Goal: Communication & Community: Ask a question

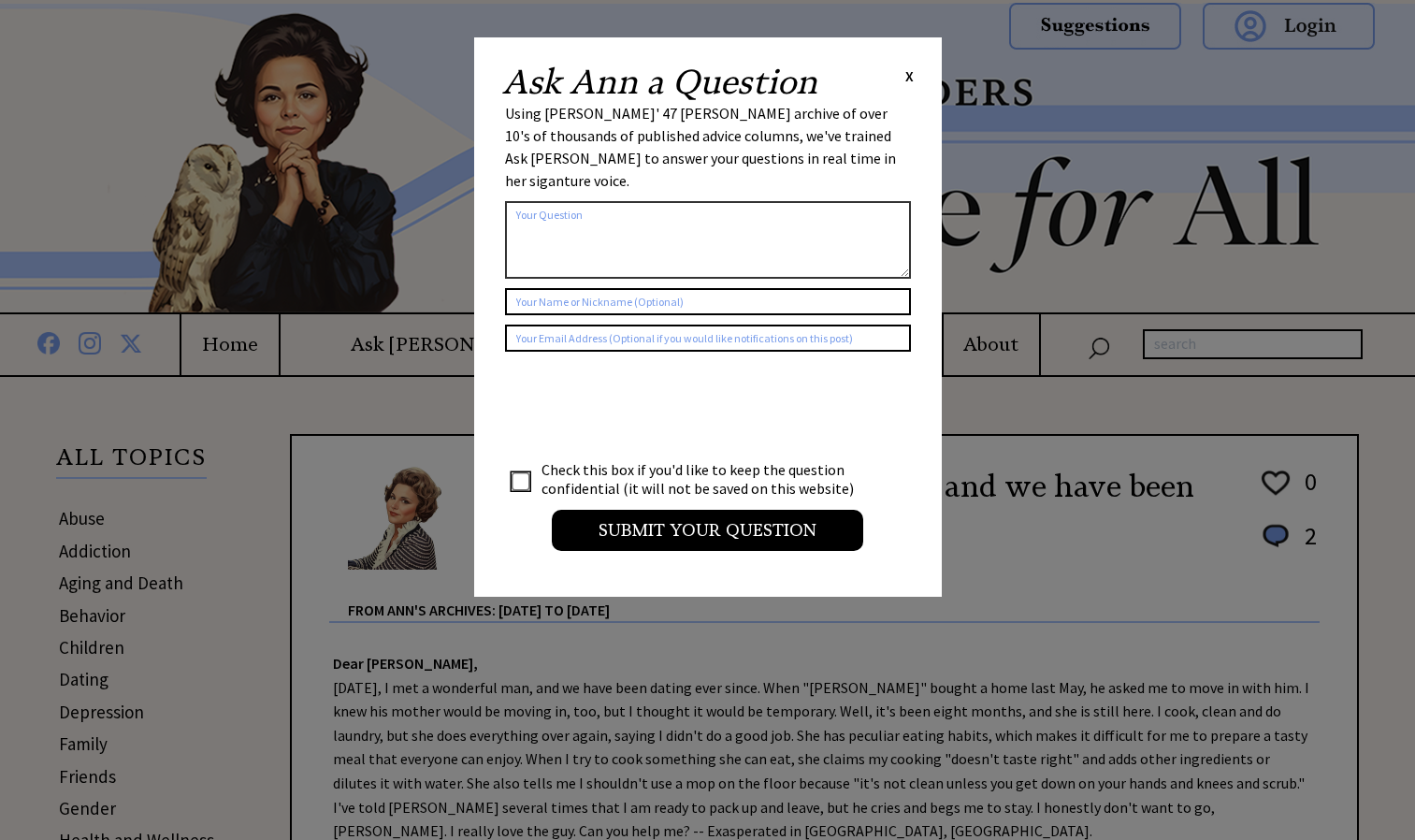
click at [906, 76] on span "X" at bounding box center [909, 75] width 9 height 19
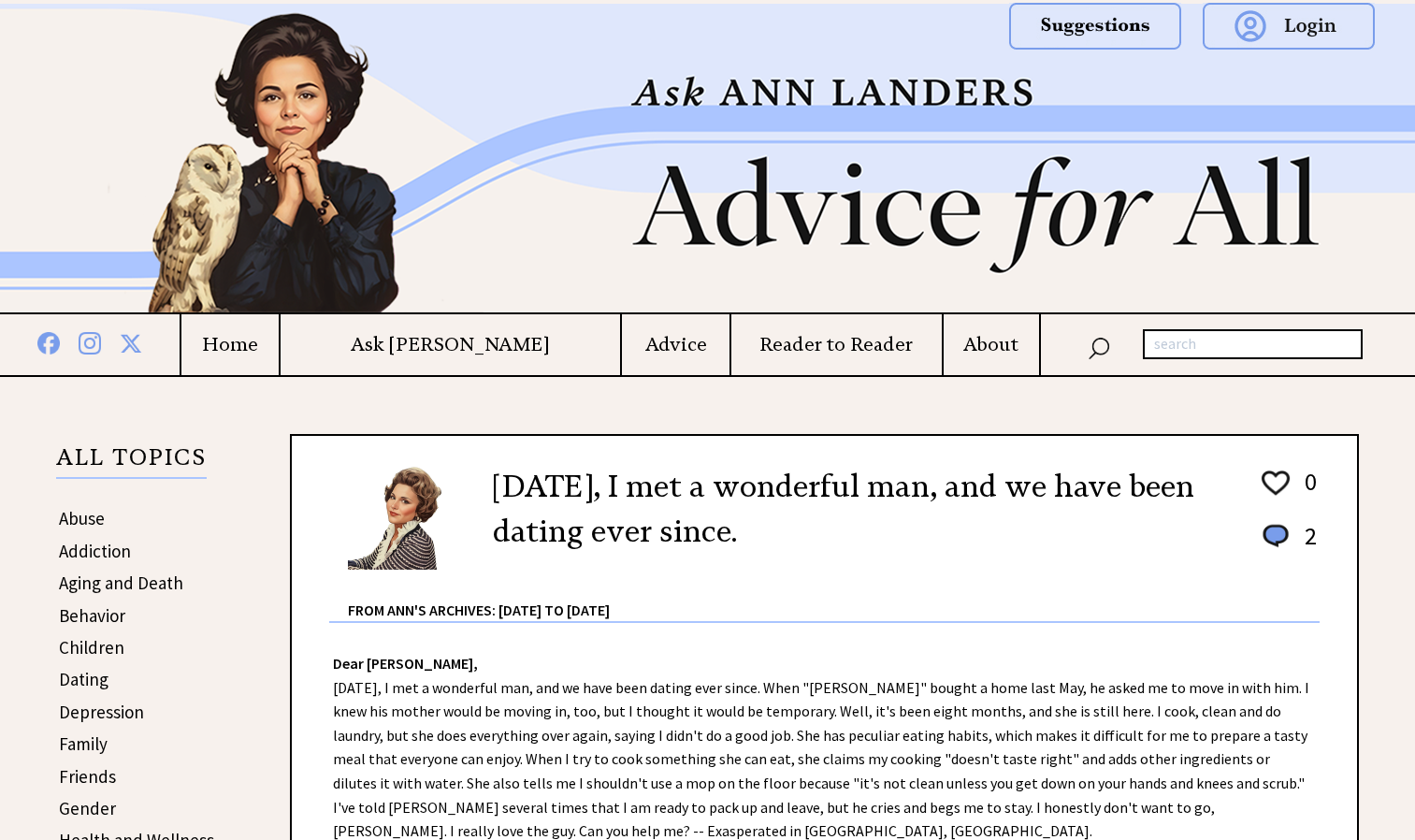
click at [526, 346] on h4 "Ask [PERSON_NAME]" at bounding box center [451, 345] width 341 height 24
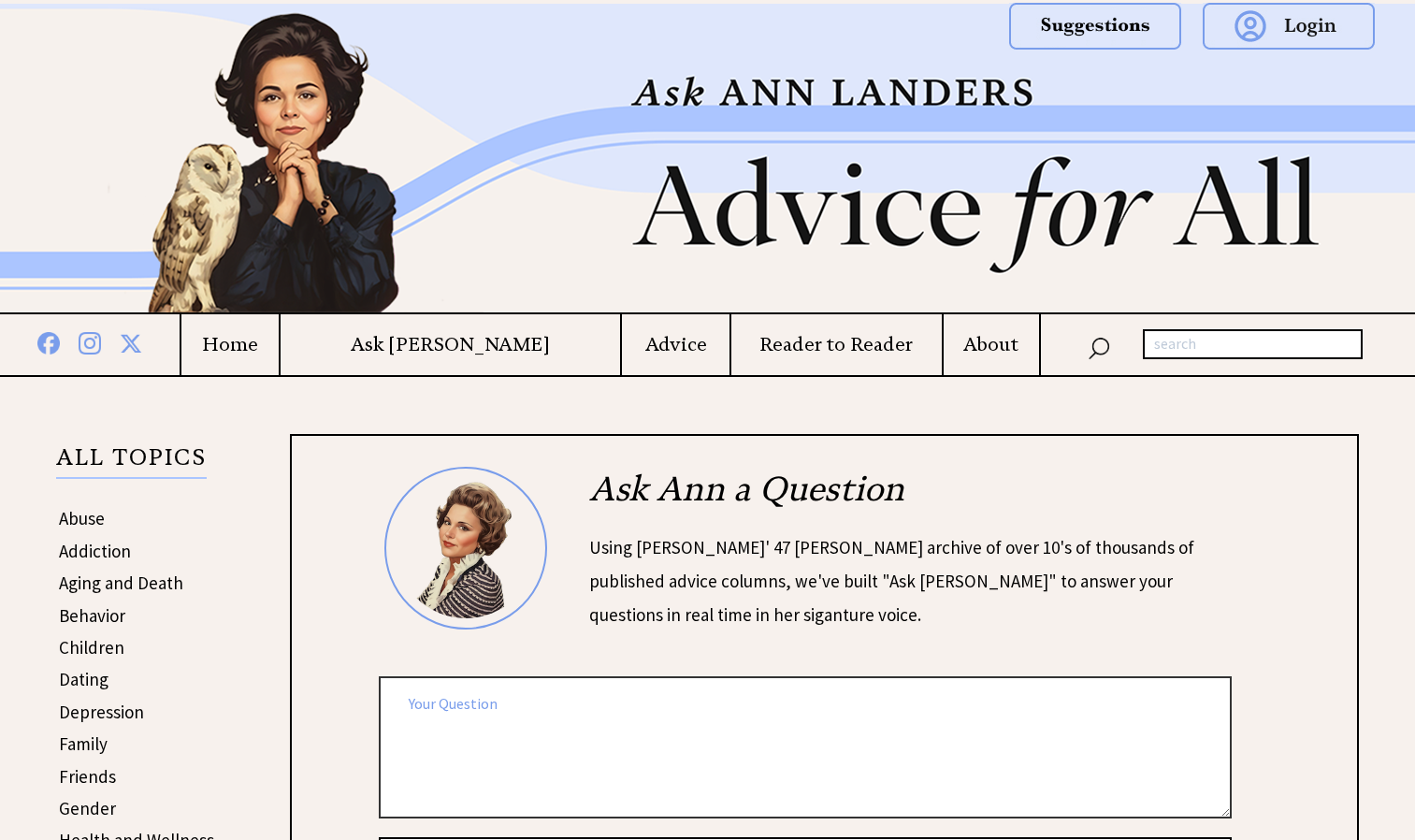
click at [558, 695] on textarea at bounding box center [805, 746] width 853 height 141
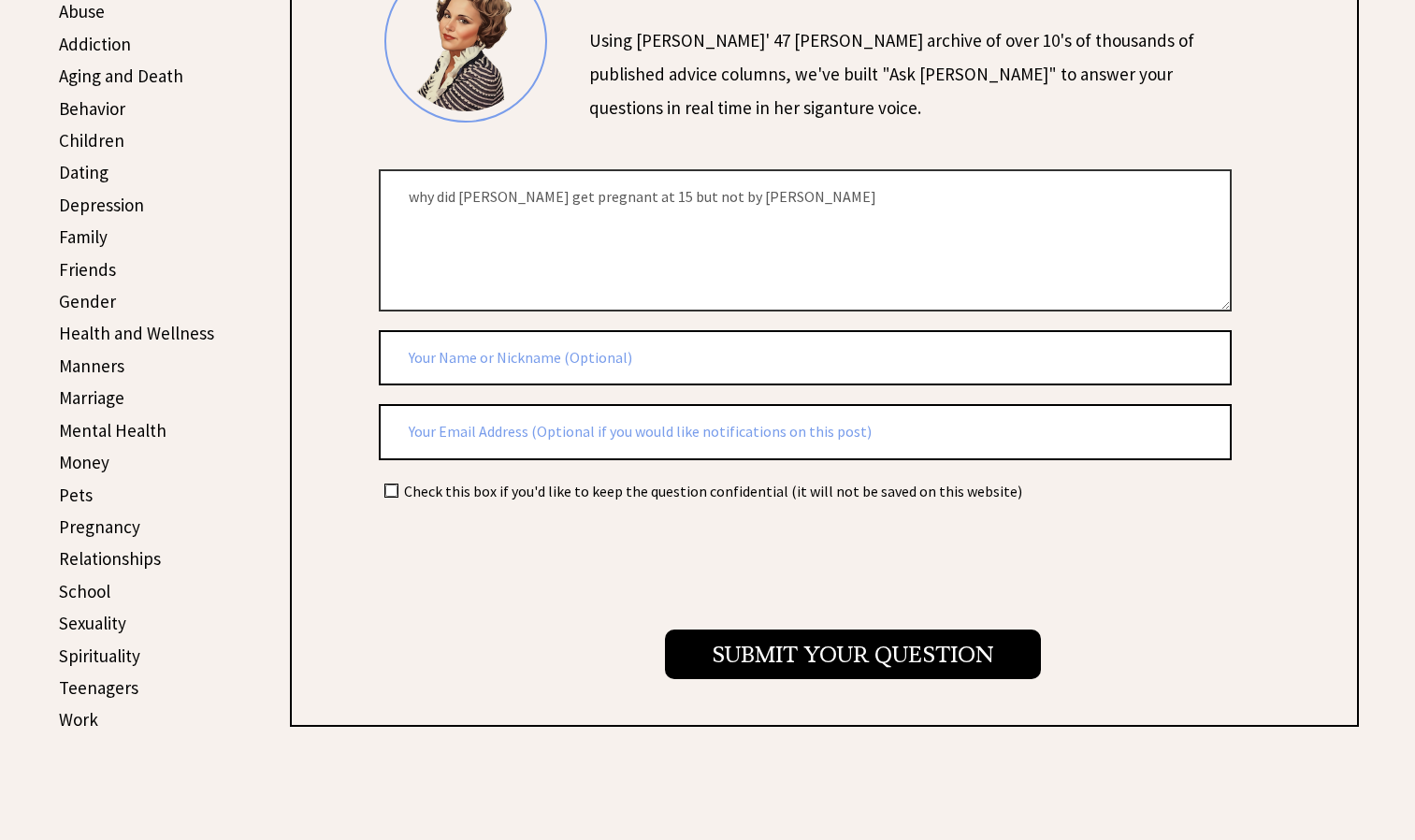
scroll to position [524, 0]
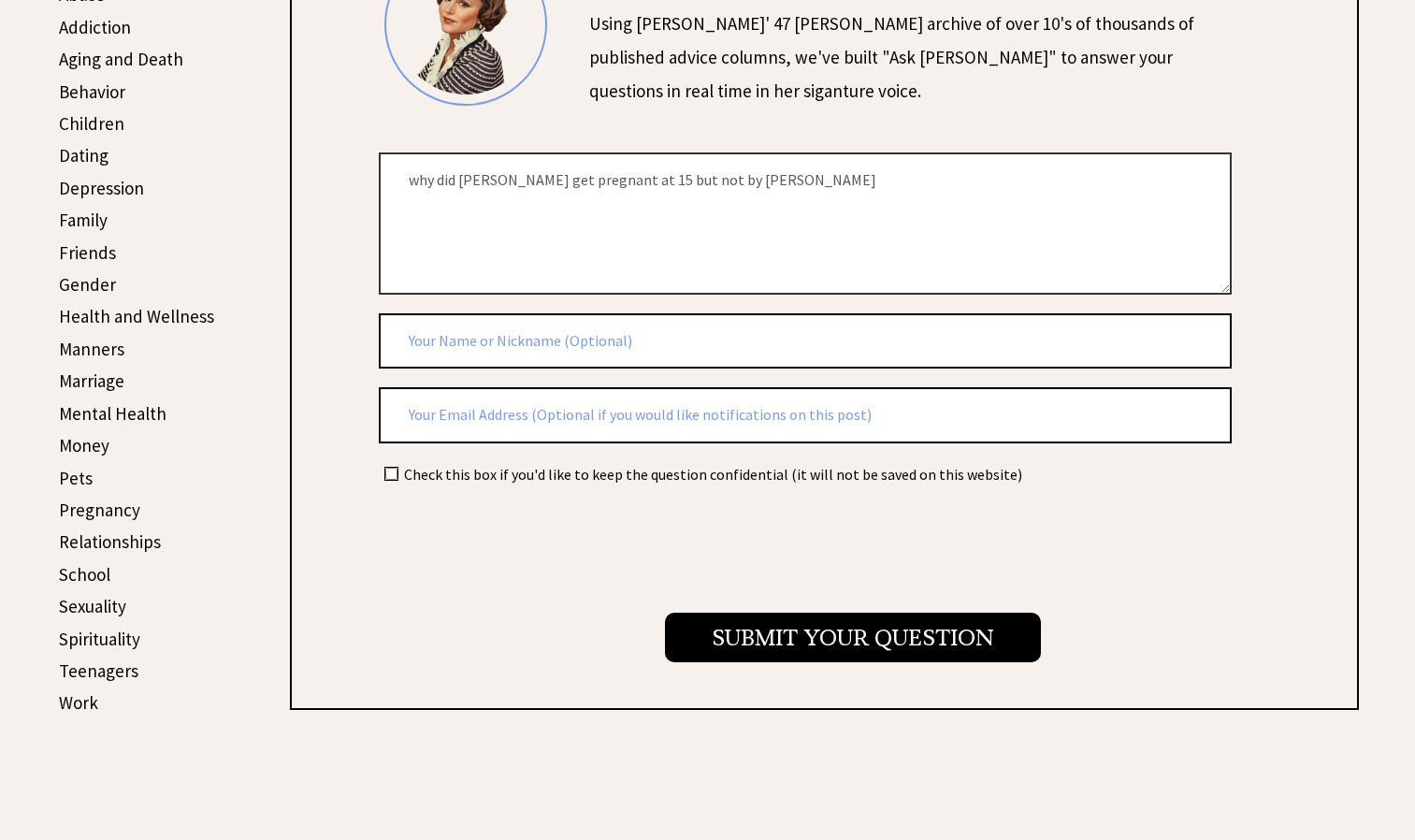
type textarea "why did daniela get pregnant at 15 but not by elias"
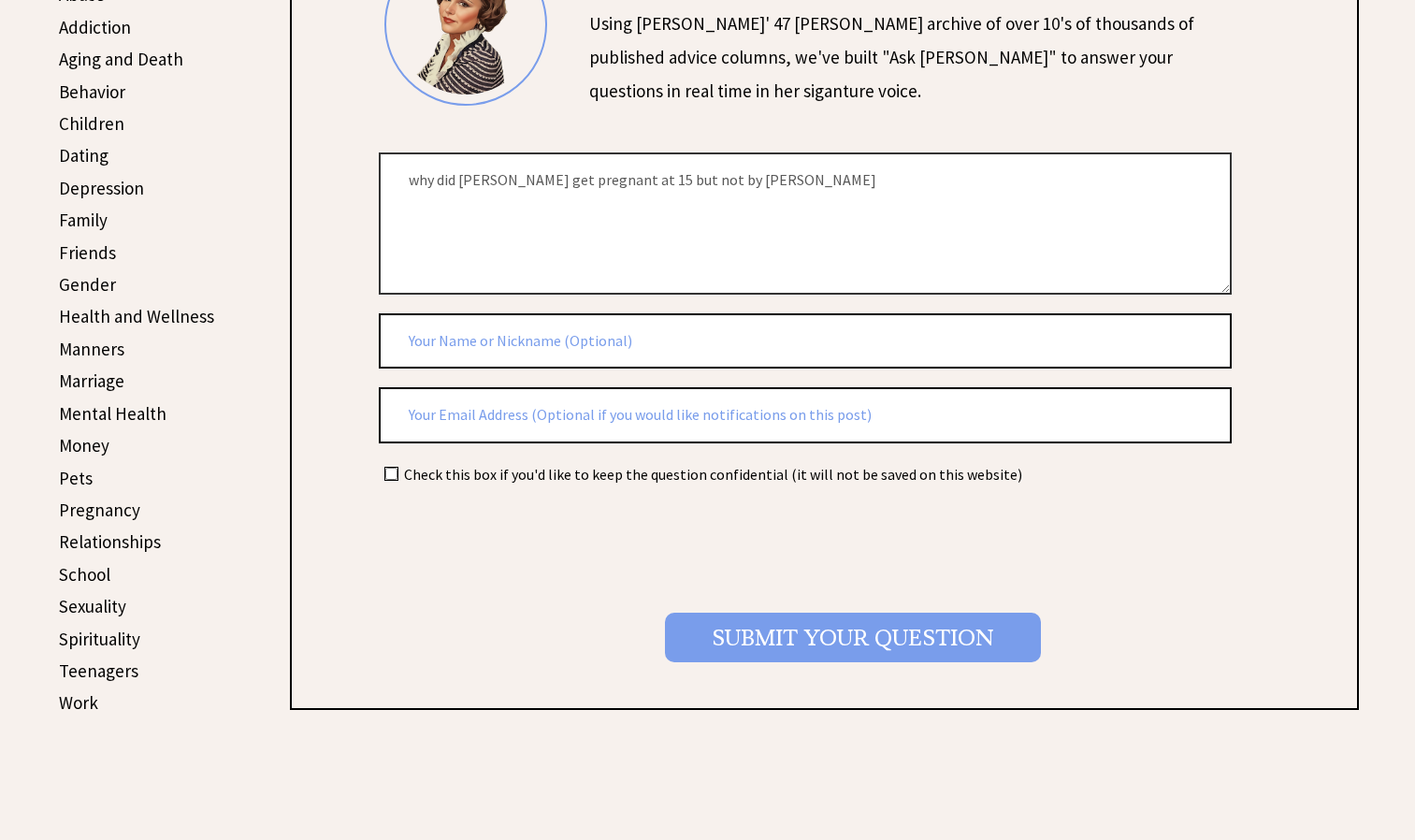
click at [721, 654] on input "Submit your Question" at bounding box center [853, 637] width 376 height 49
click at [718, 625] on input "Submit your Question" at bounding box center [853, 637] width 376 height 49
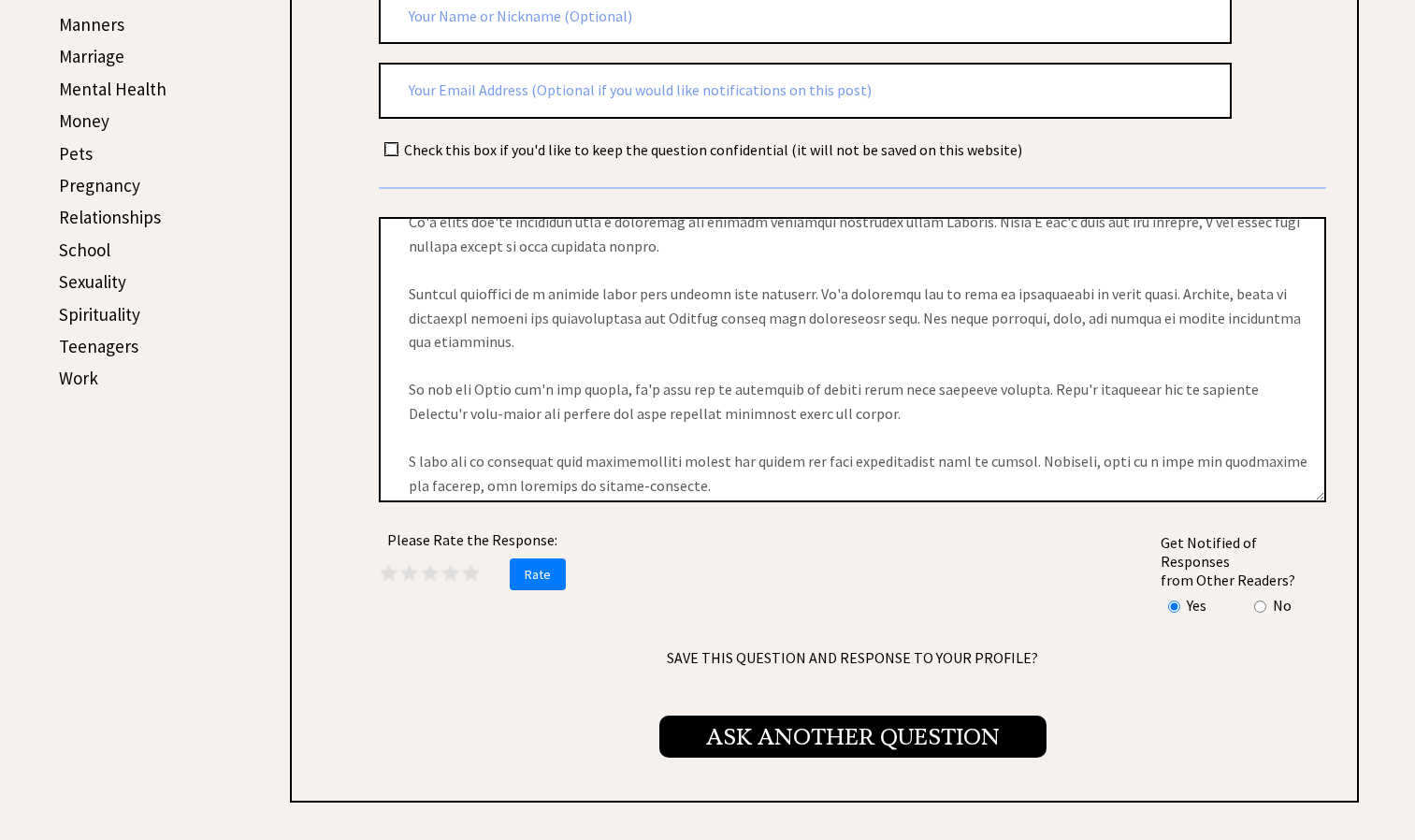
scroll to position [72, 0]
click at [764, 718] on span "Ask Another Question" at bounding box center [853, 737] width 387 height 42
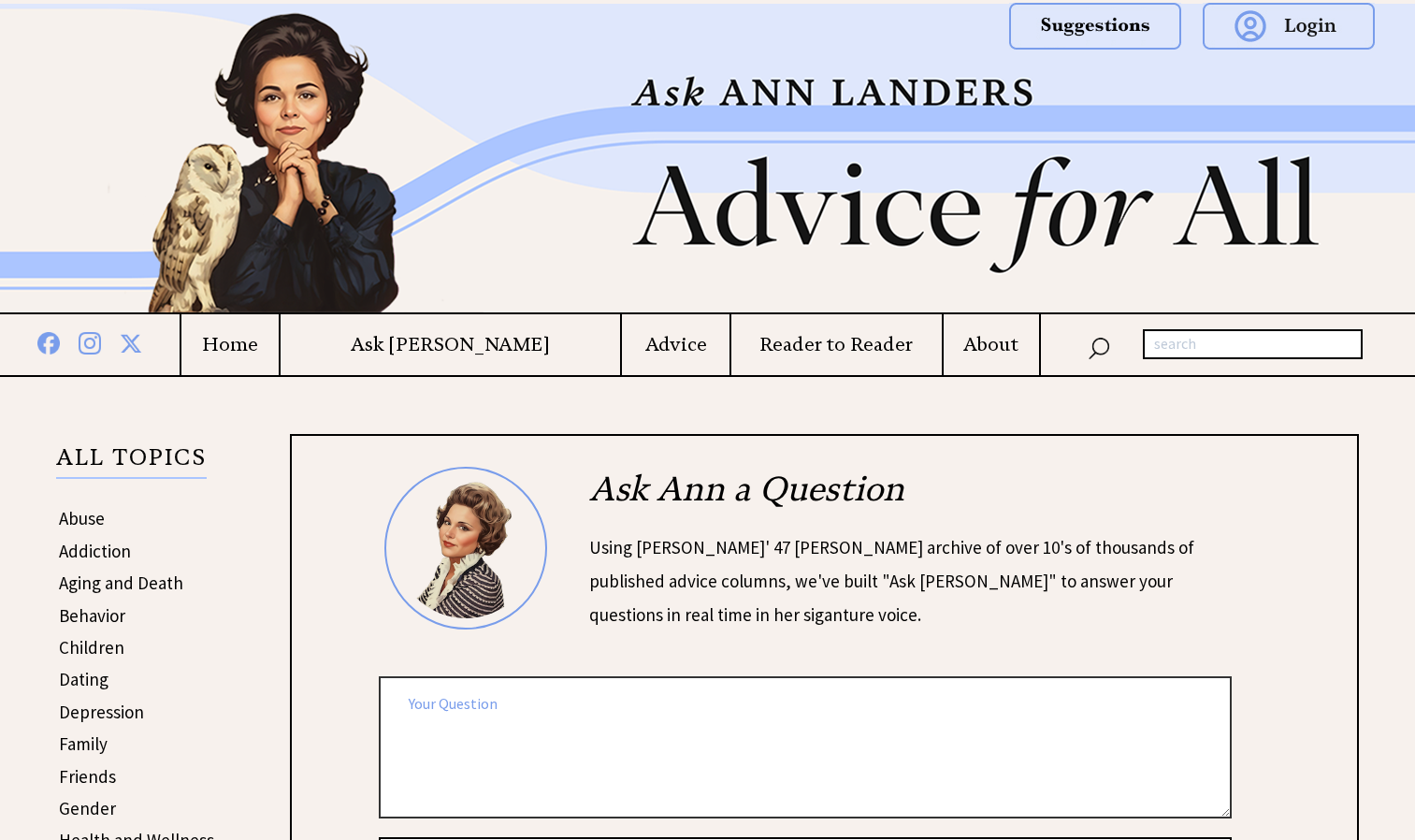
click at [681, 711] on textarea at bounding box center [805, 746] width 853 height 141
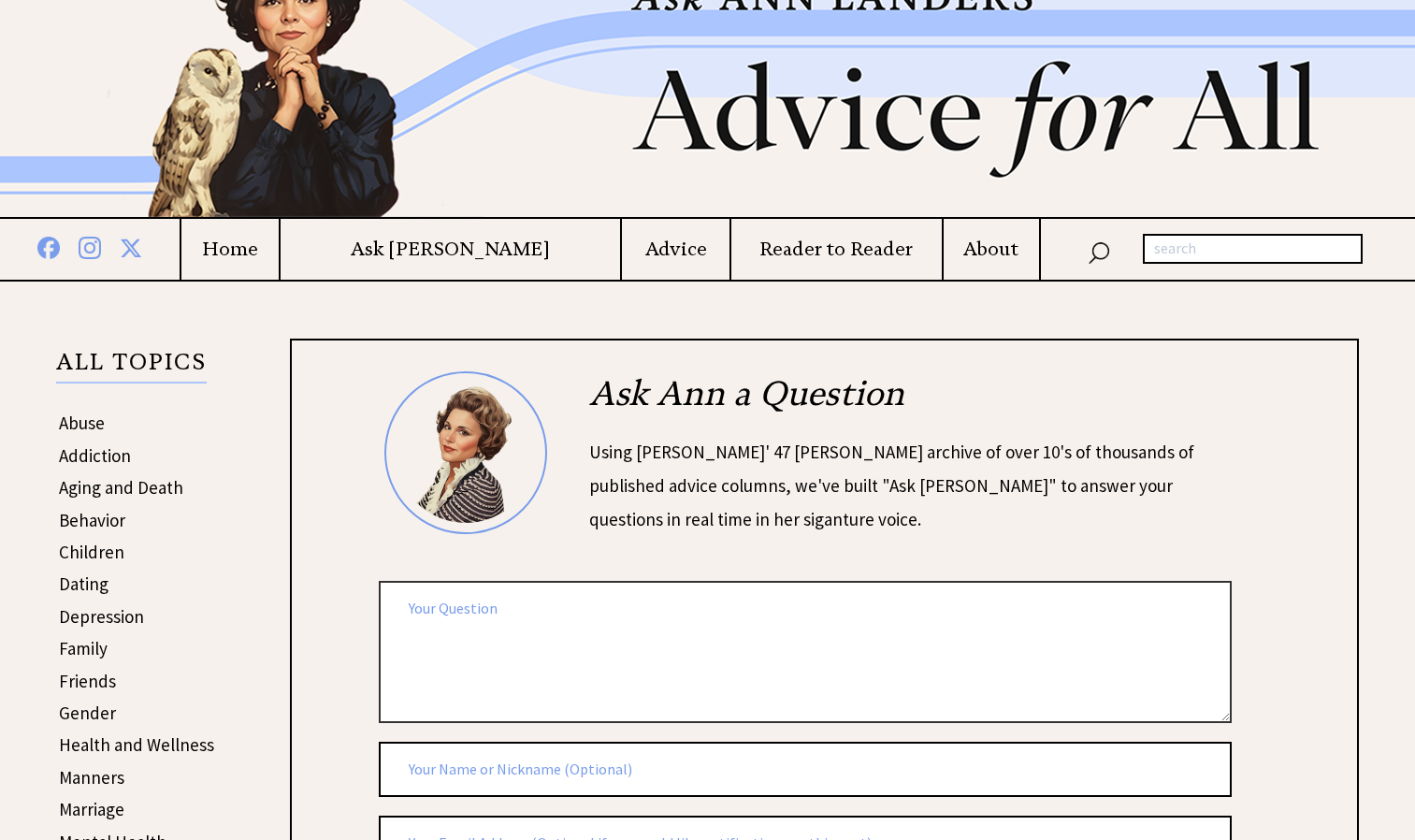
scroll to position [102, 0]
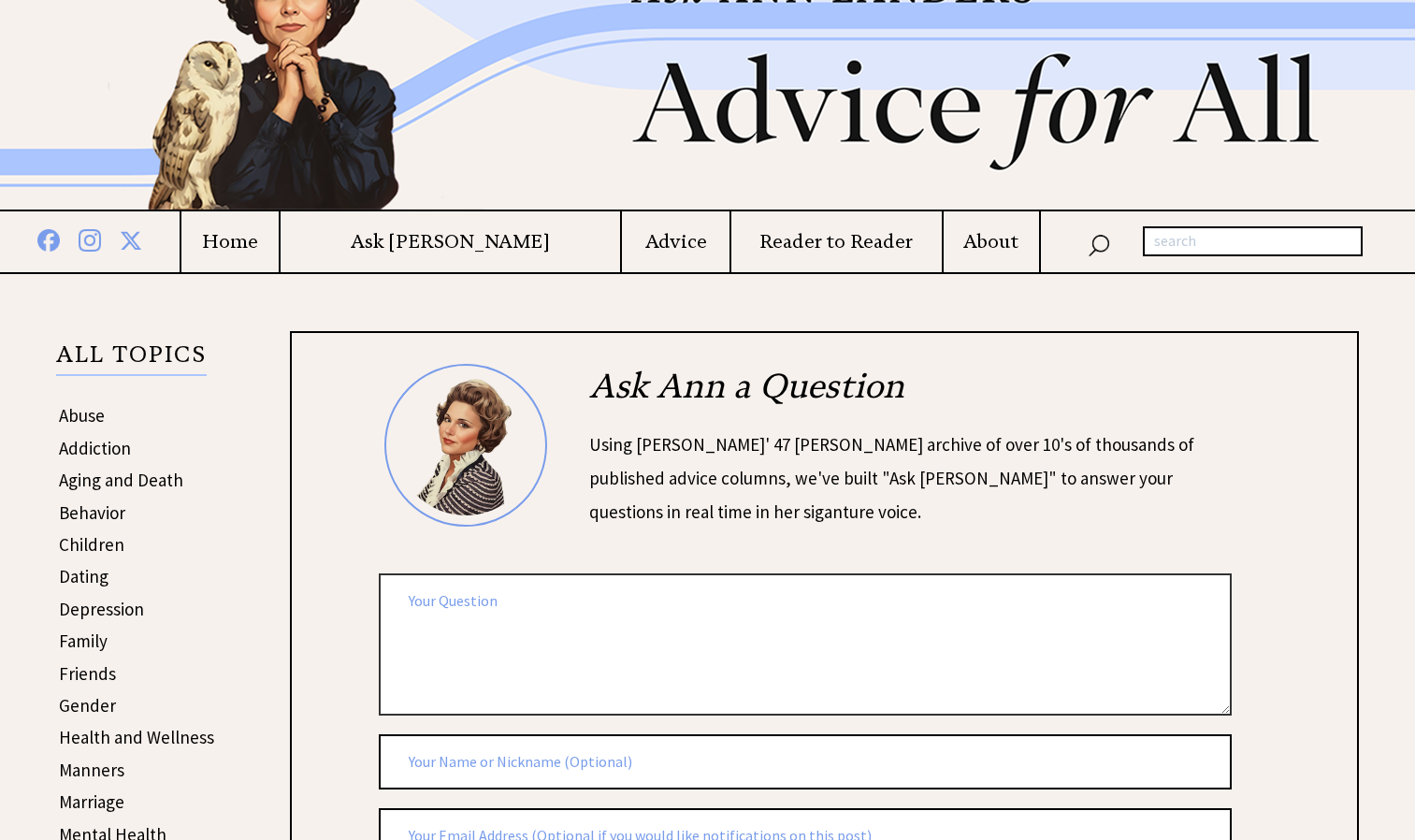
click at [448, 616] on textarea at bounding box center [805, 643] width 853 height 141
click at [448, 614] on textarea at bounding box center [805, 643] width 853 height 141
type textarea "w"
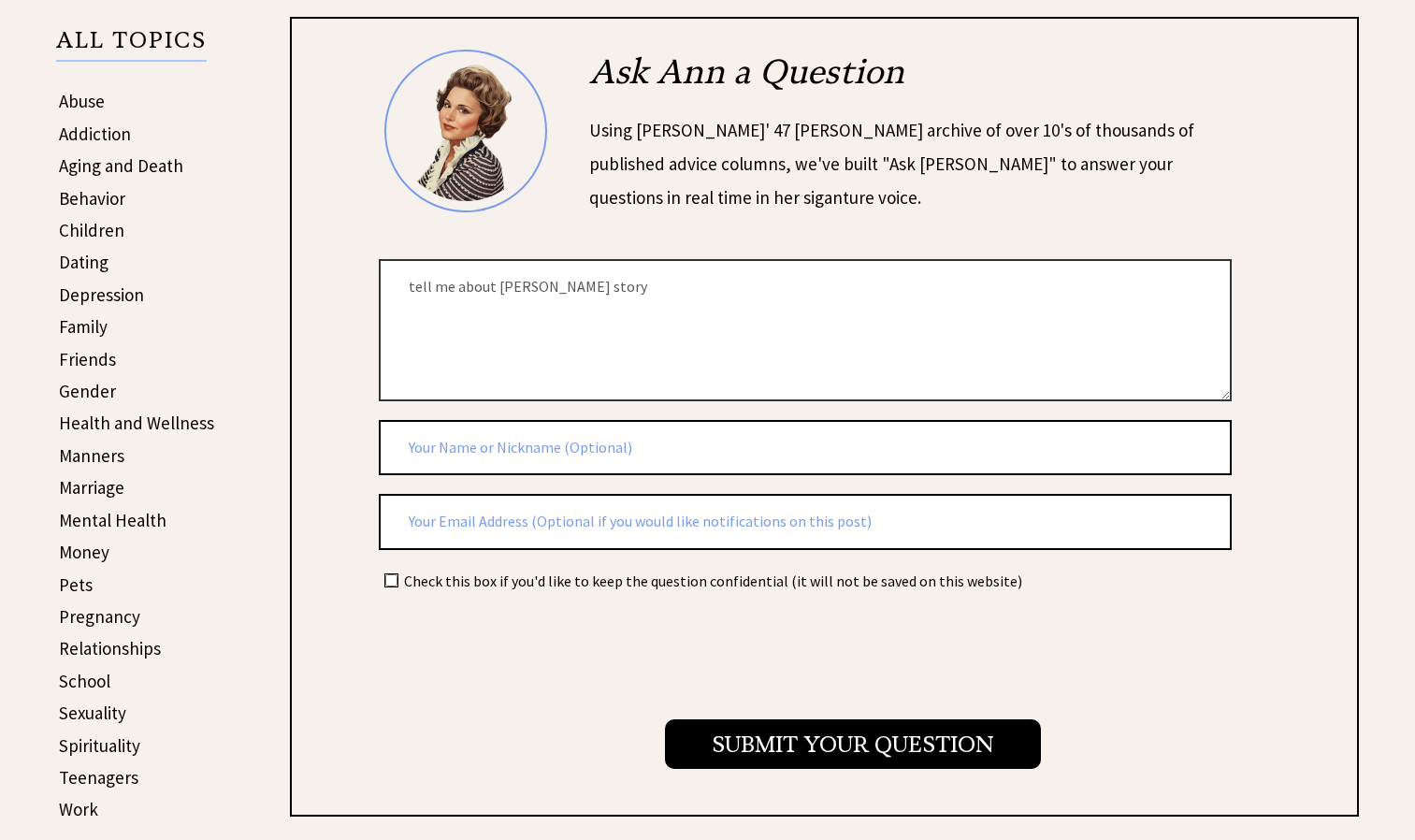
scroll to position [419, 0]
type textarea "tell me about danielas story"
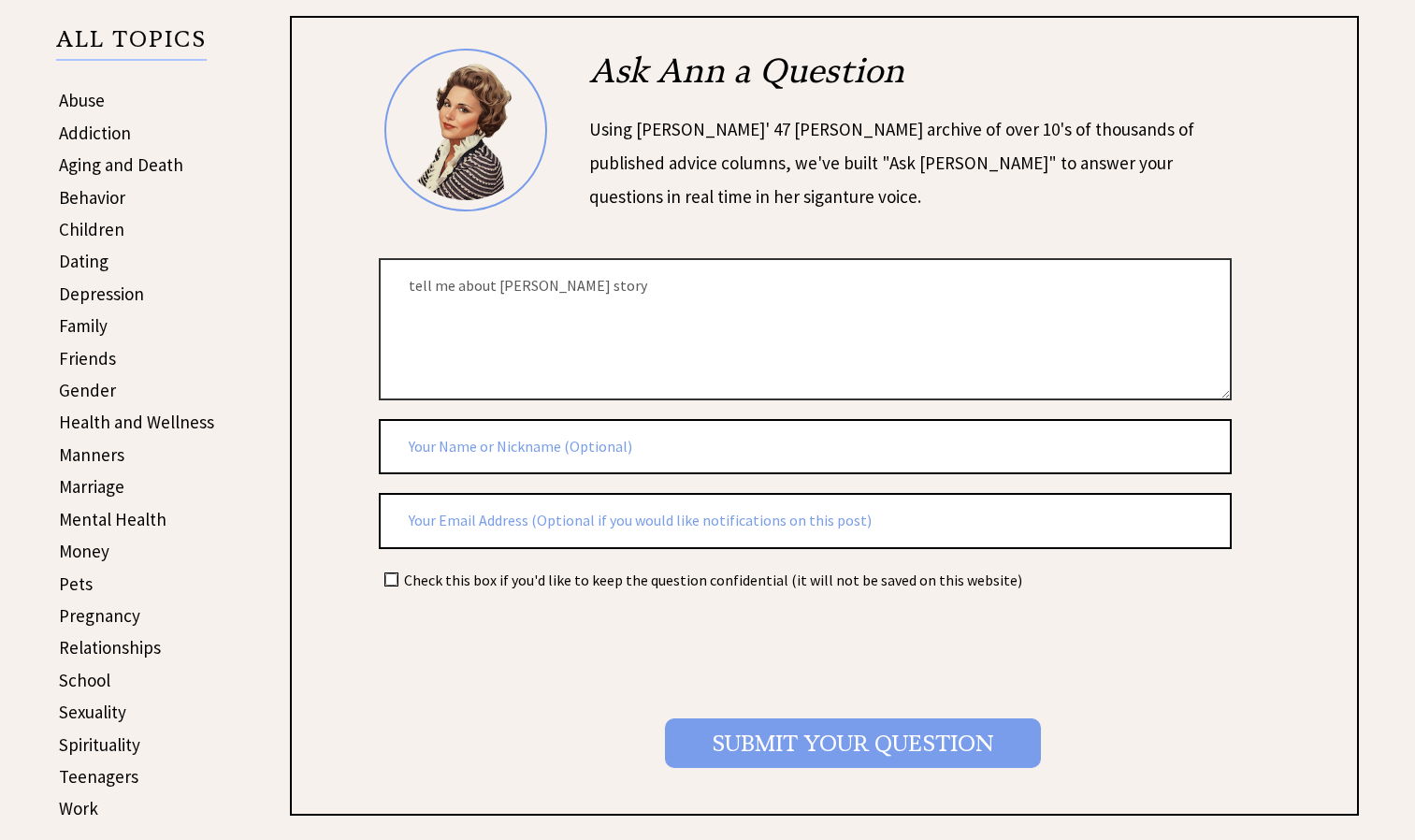
click at [790, 758] on input "Submit your Question" at bounding box center [853, 743] width 376 height 49
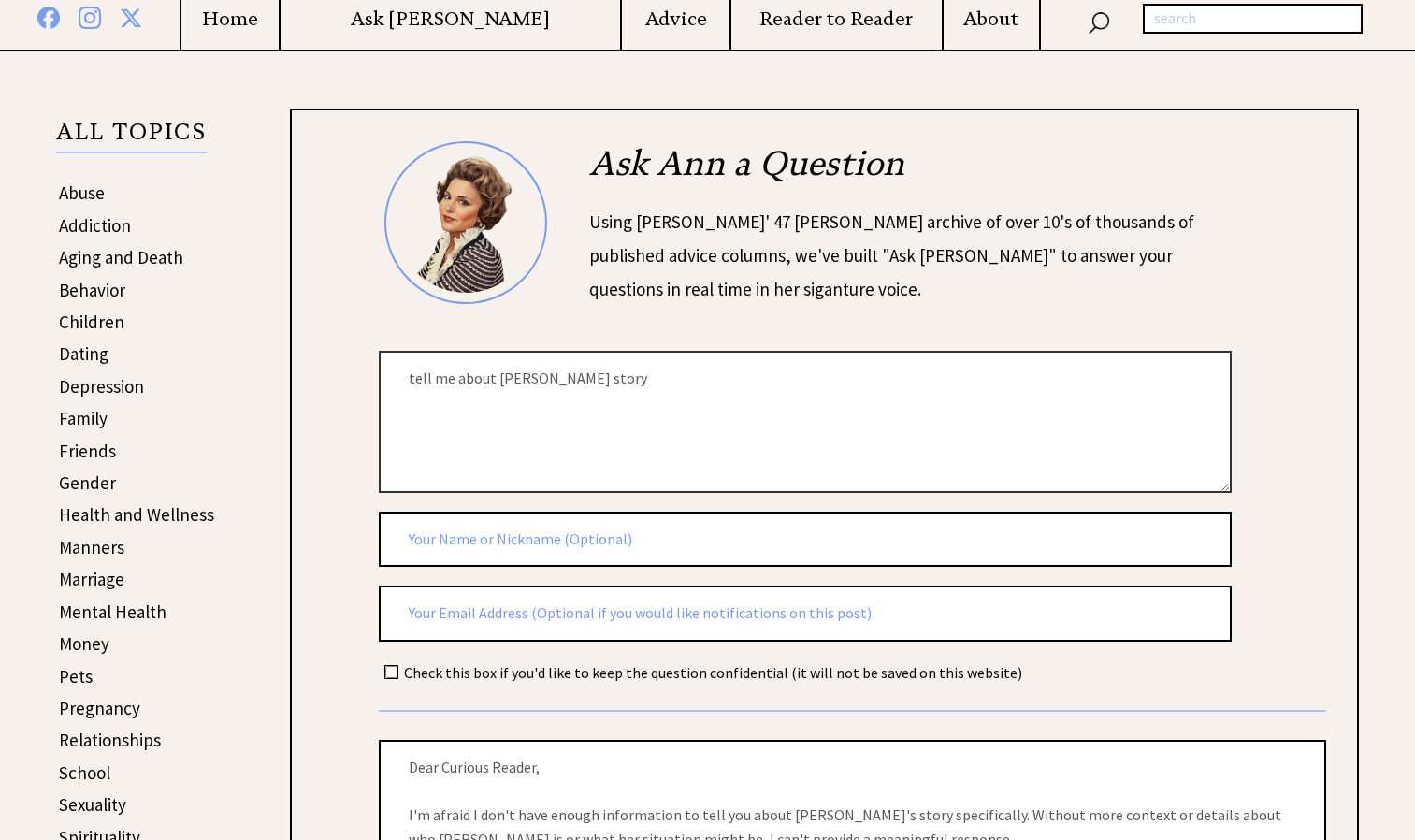
scroll to position [317, 0]
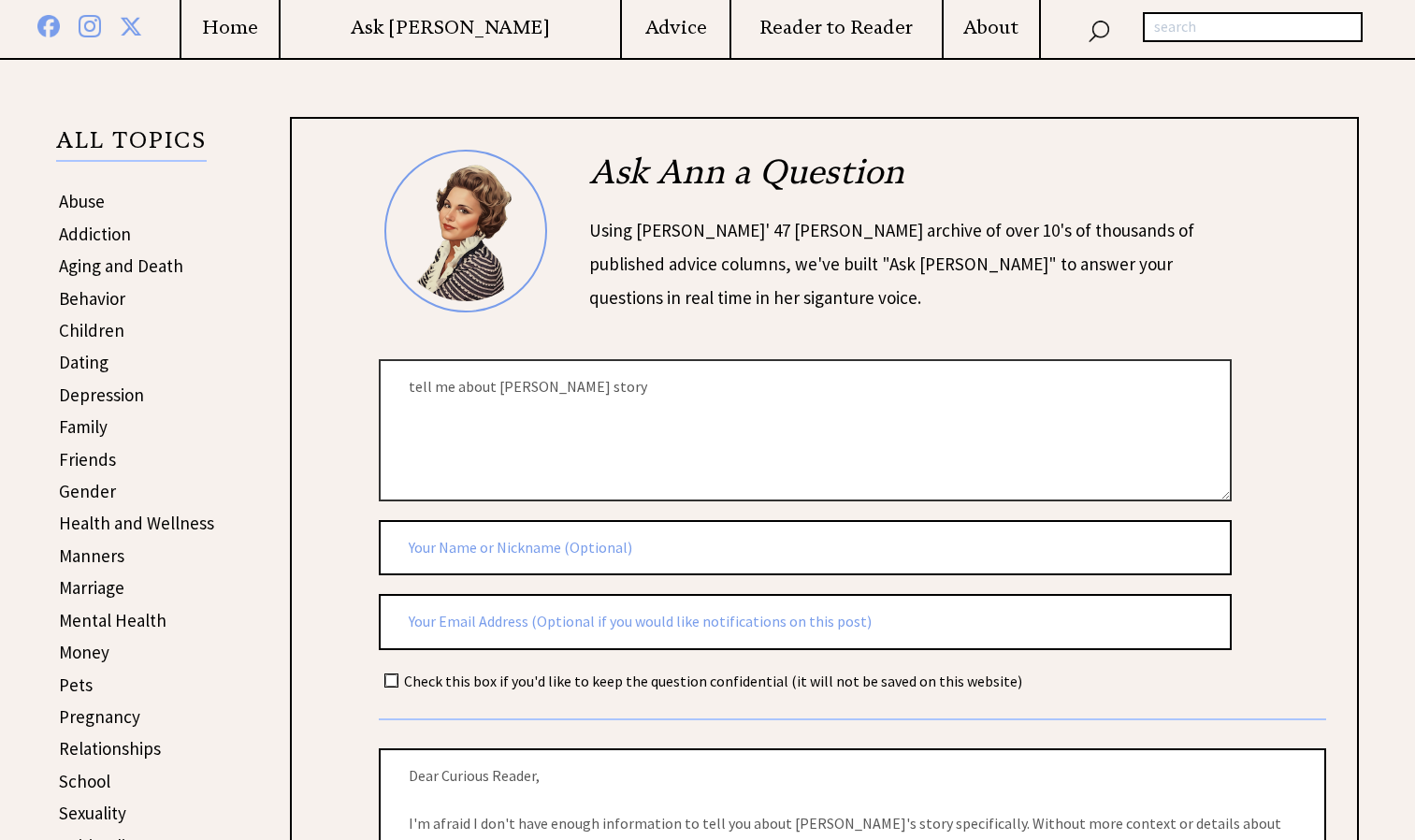
click at [647, 390] on textarea "tell me about danielas story" at bounding box center [805, 429] width 853 height 141
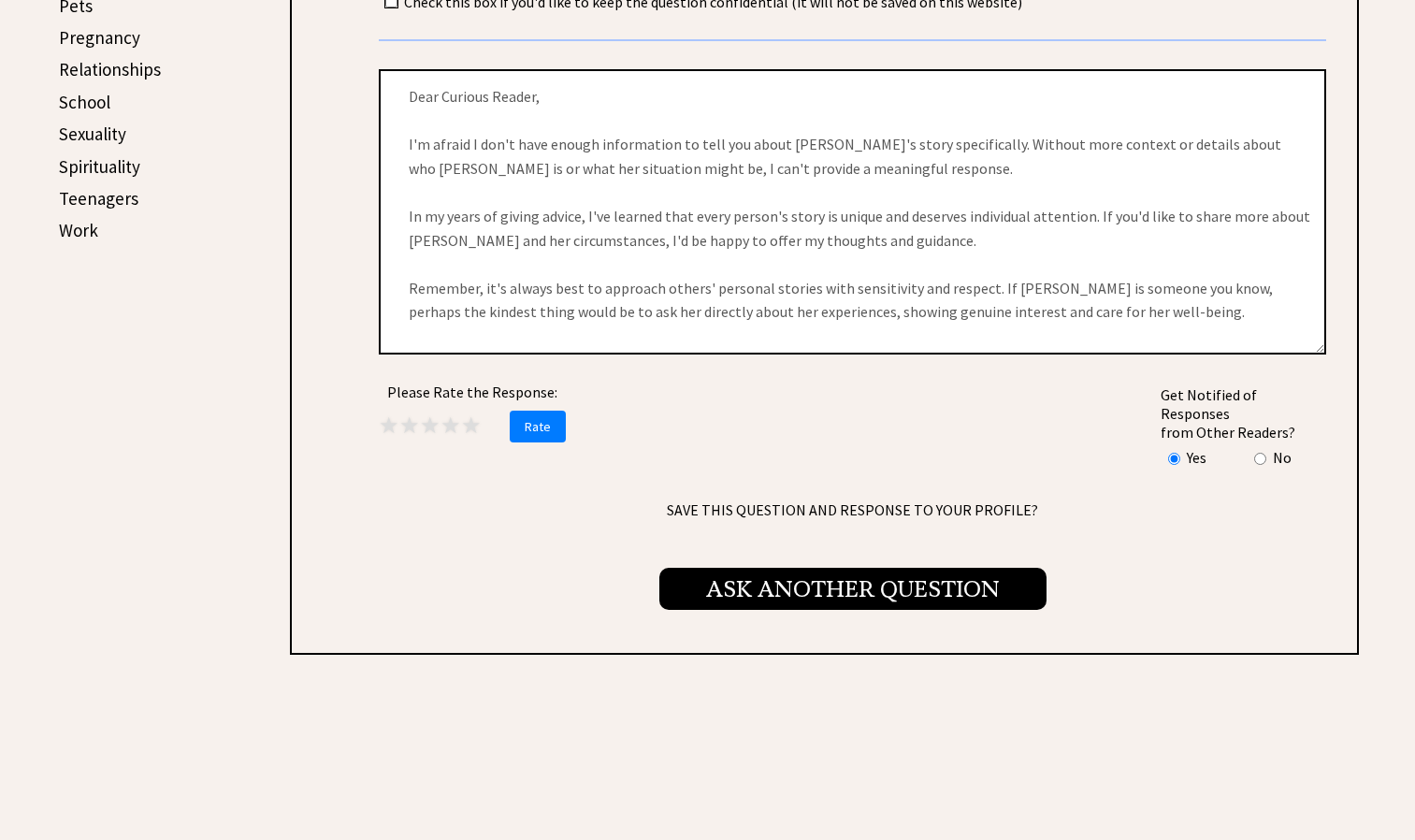
scroll to position [1002, 0]
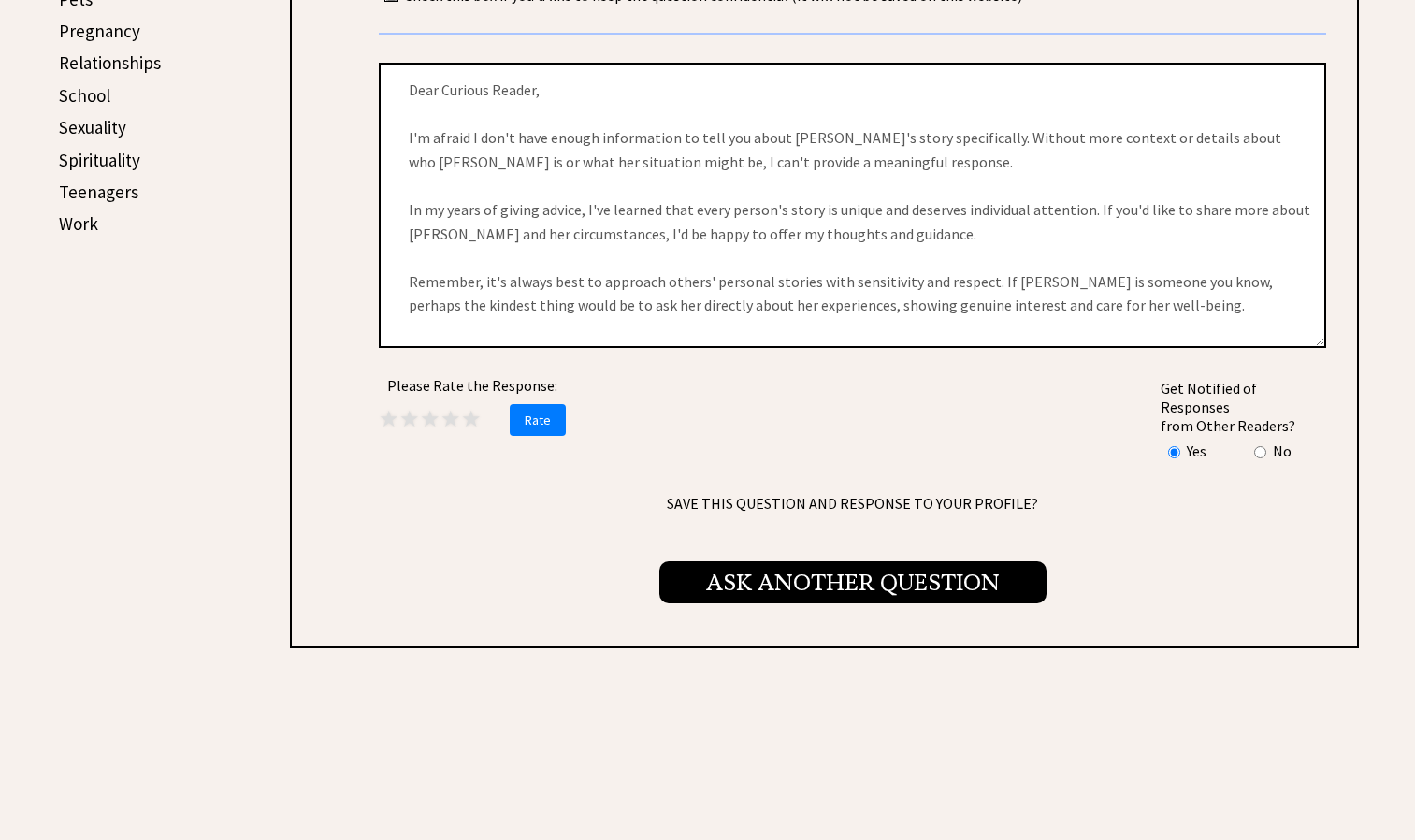
click at [828, 588] on div "Dear Curious Reader, I'm afraid I don't have enough information to tell you abo…" at bounding box center [853, 311] width 947 height 608
click at [829, 579] on span "Ask Another Question" at bounding box center [853, 582] width 387 height 42
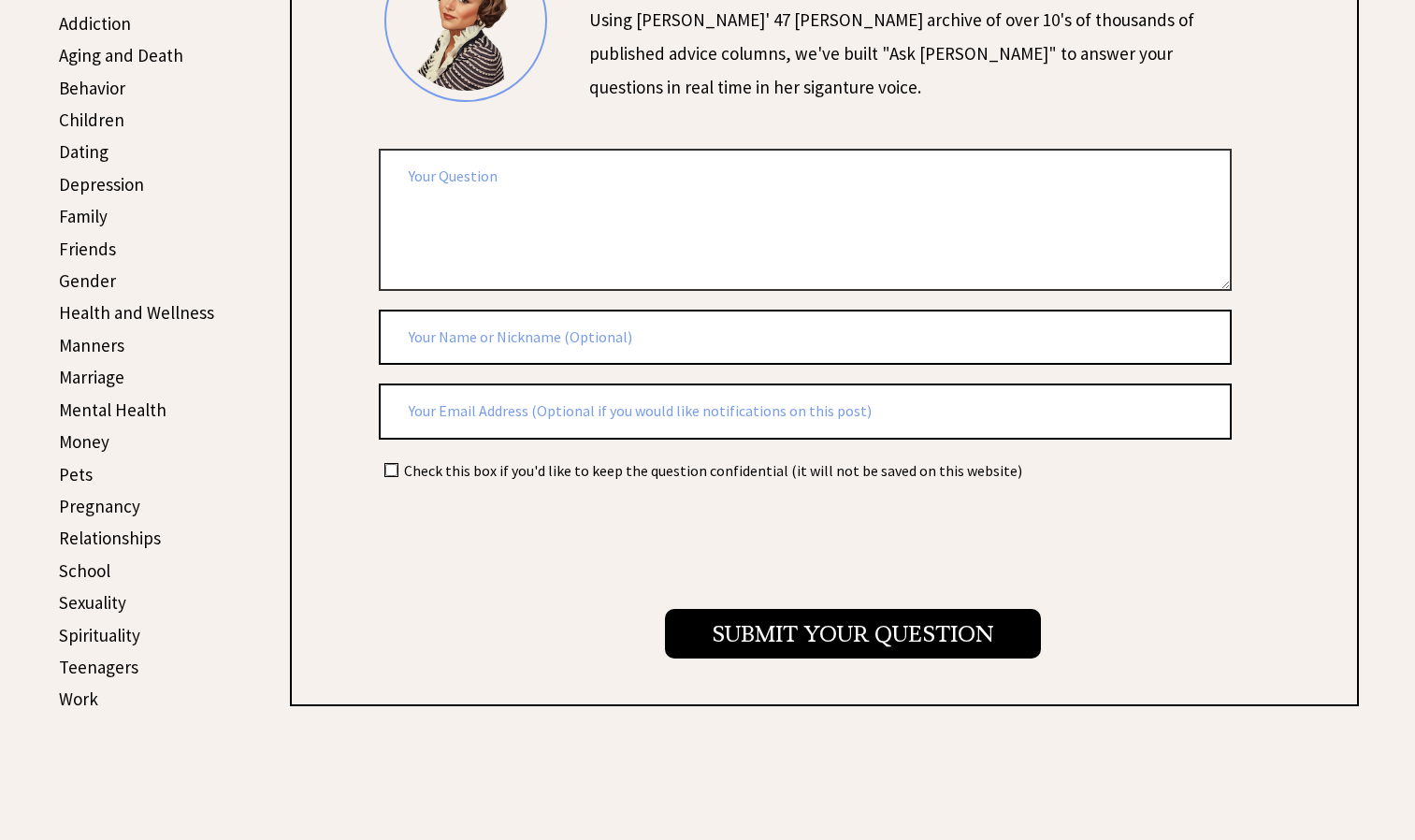
scroll to position [529, 0]
click at [829, 368] on form "2224 ai_question al_user_question on [PERSON_NAME] Check this box if you'd like…" at bounding box center [853, 297] width 947 height 719
click at [636, 159] on textarea at bounding box center [805, 218] width 853 height 141
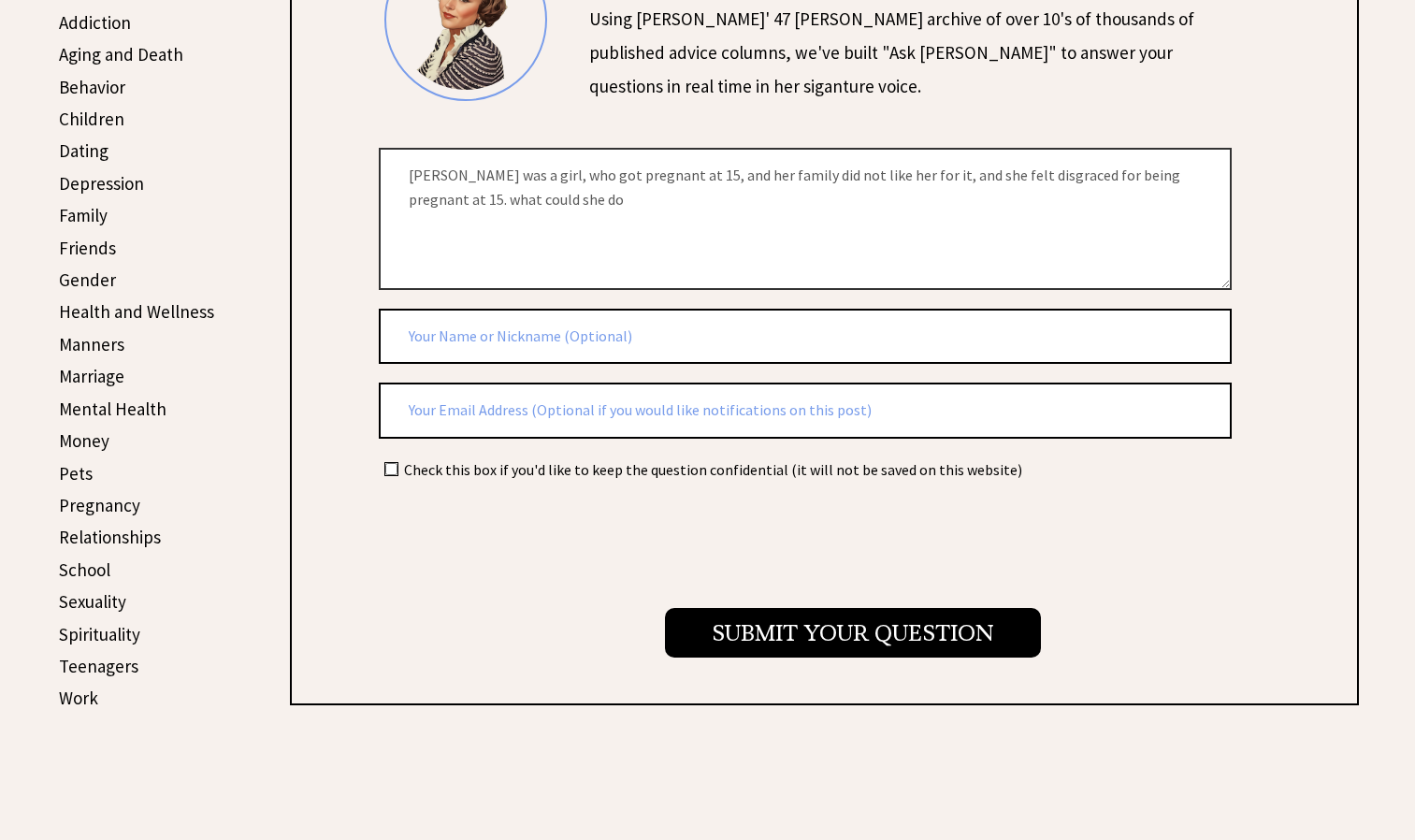
type textarea "daniela was a girl, who got pregnant at 15, and her family did not like her for…"
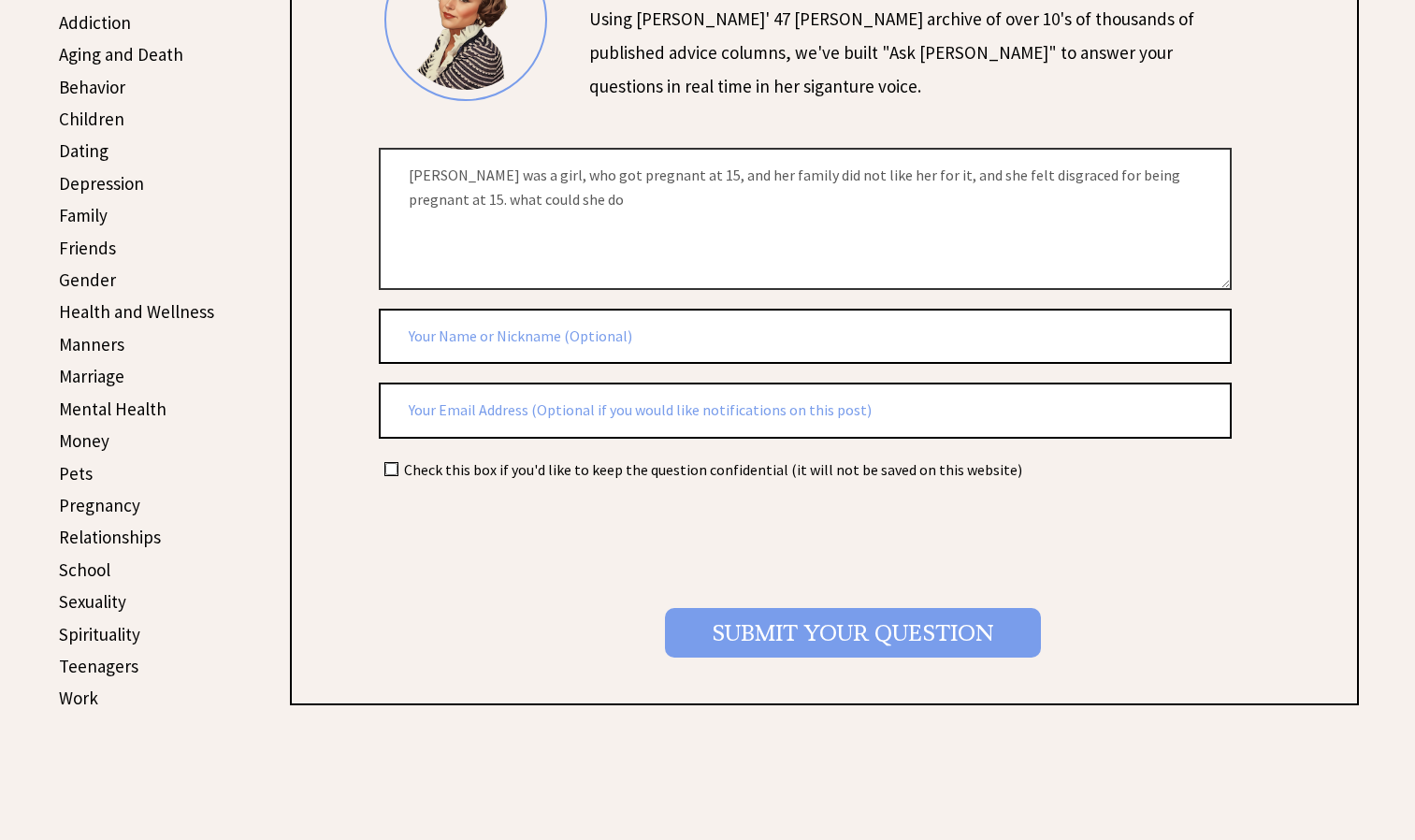
click at [793, 630] on input "Submit your Question" at bounding box center [853, 632] width 376 height 49
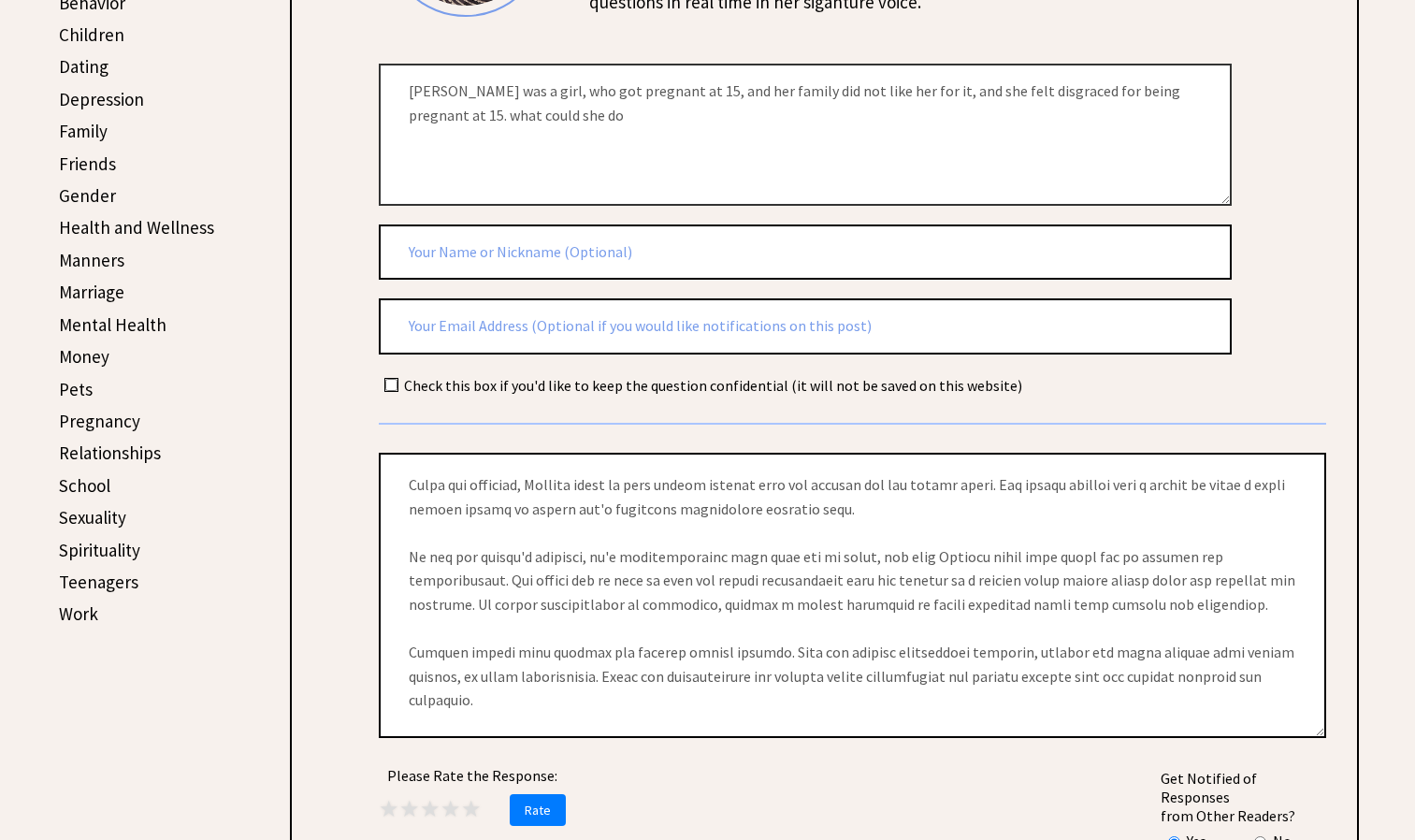
scroll to position [0, 0]
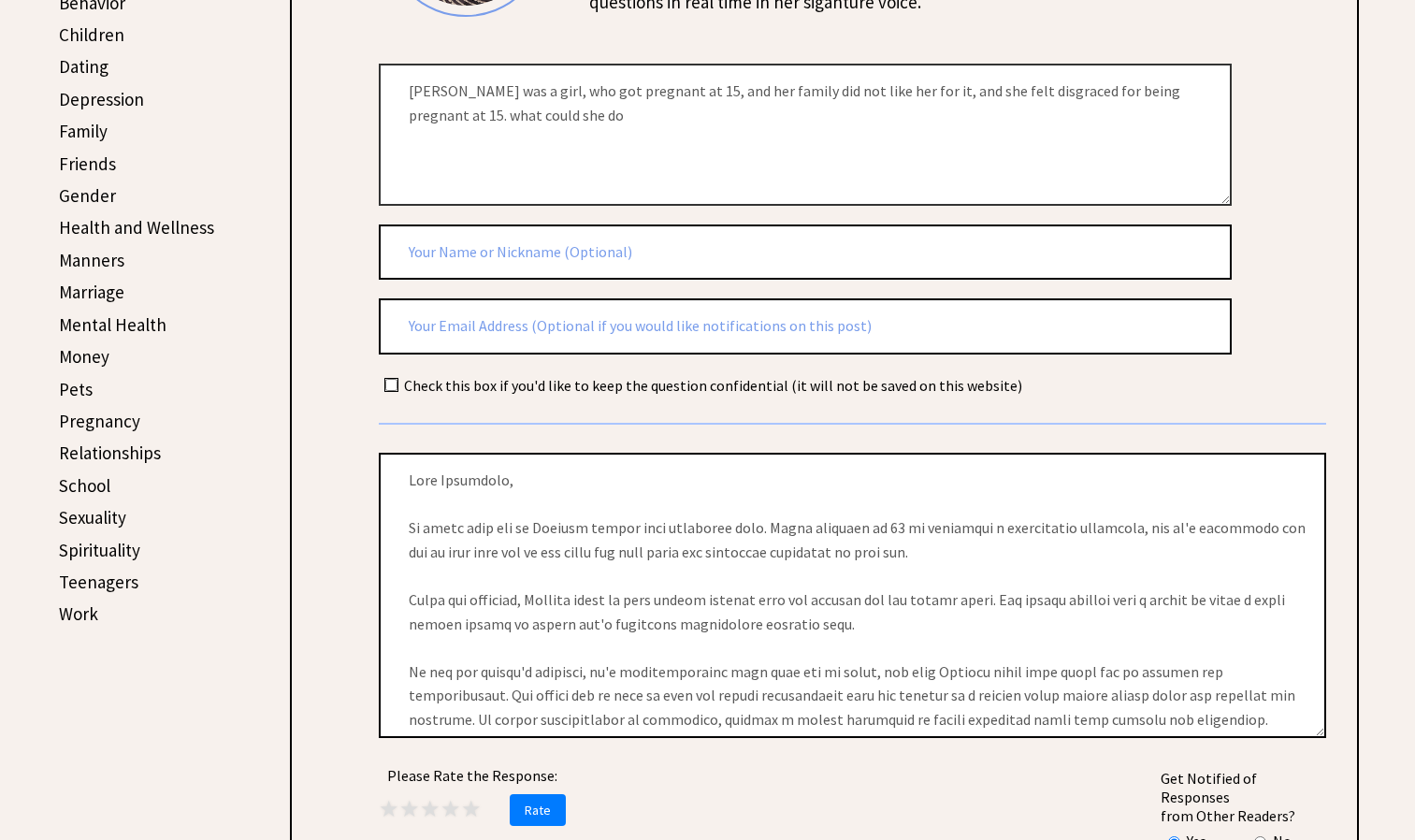
drag, startPoint x: 403, startPoint y: 94, endPoint x: 530, endPoint y: 123, distance: 130.3
click at [530, 123] on textarea "daniela was a girl, who got pregnant at 15, and her family did not like her for…" at bounding box center [805, 134] width 853 height 141
click at [500, 113] on textarea "daniela was a girl, who got pregnant at 15, and her family did not like her for…" at bounding box center [805, 134] width 853 height 141
click at [470, 82] on textarea "daniela was a girl, who got pregnant at 15, and her family did not like her for…" at bounding box center [805, 134] width 853 height 141
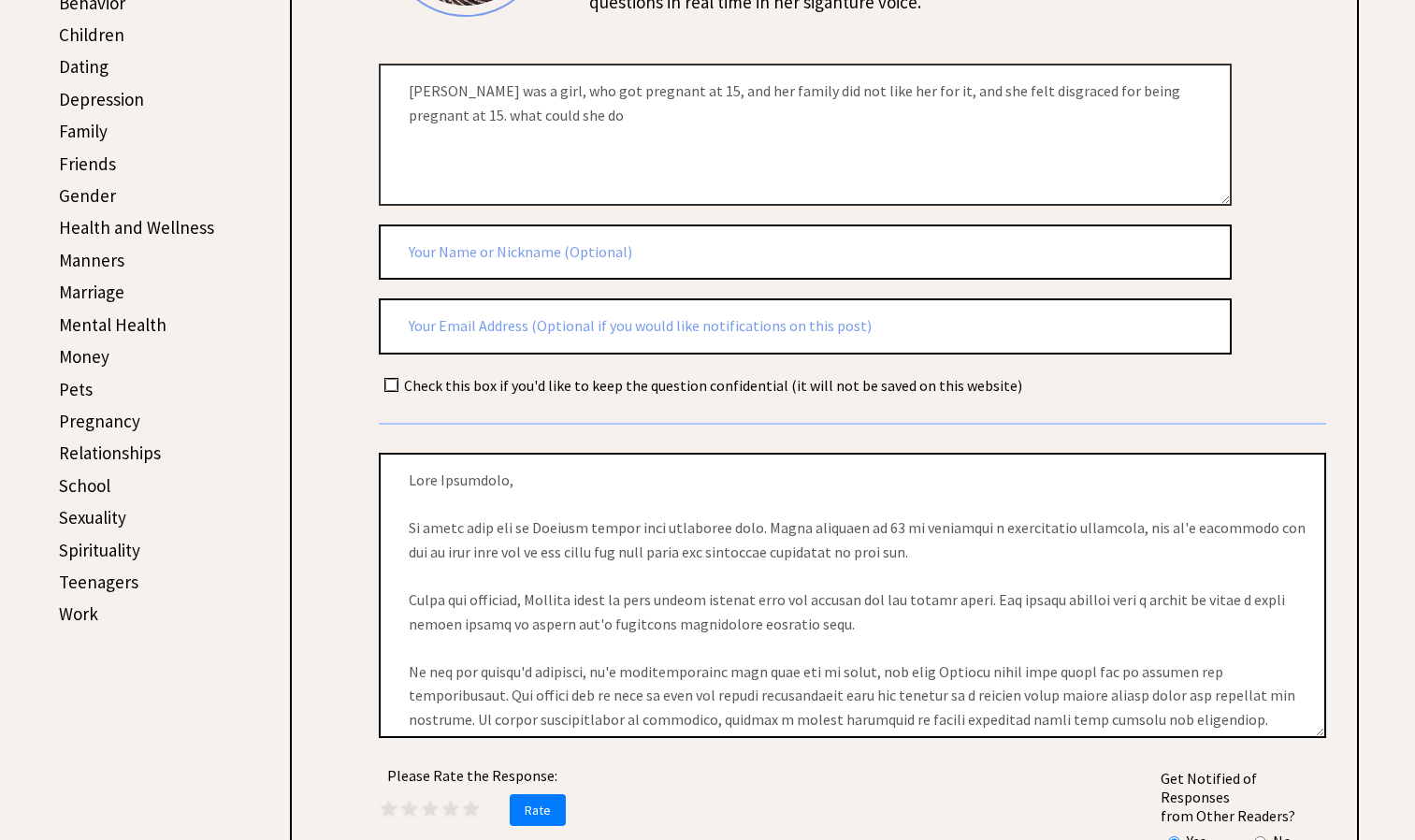
click at [470, 82] on textarea "daniela was a girl, who got pregnant at 15, and her family did not like her for…" at bounding box center [805, 134] width 853 height 141
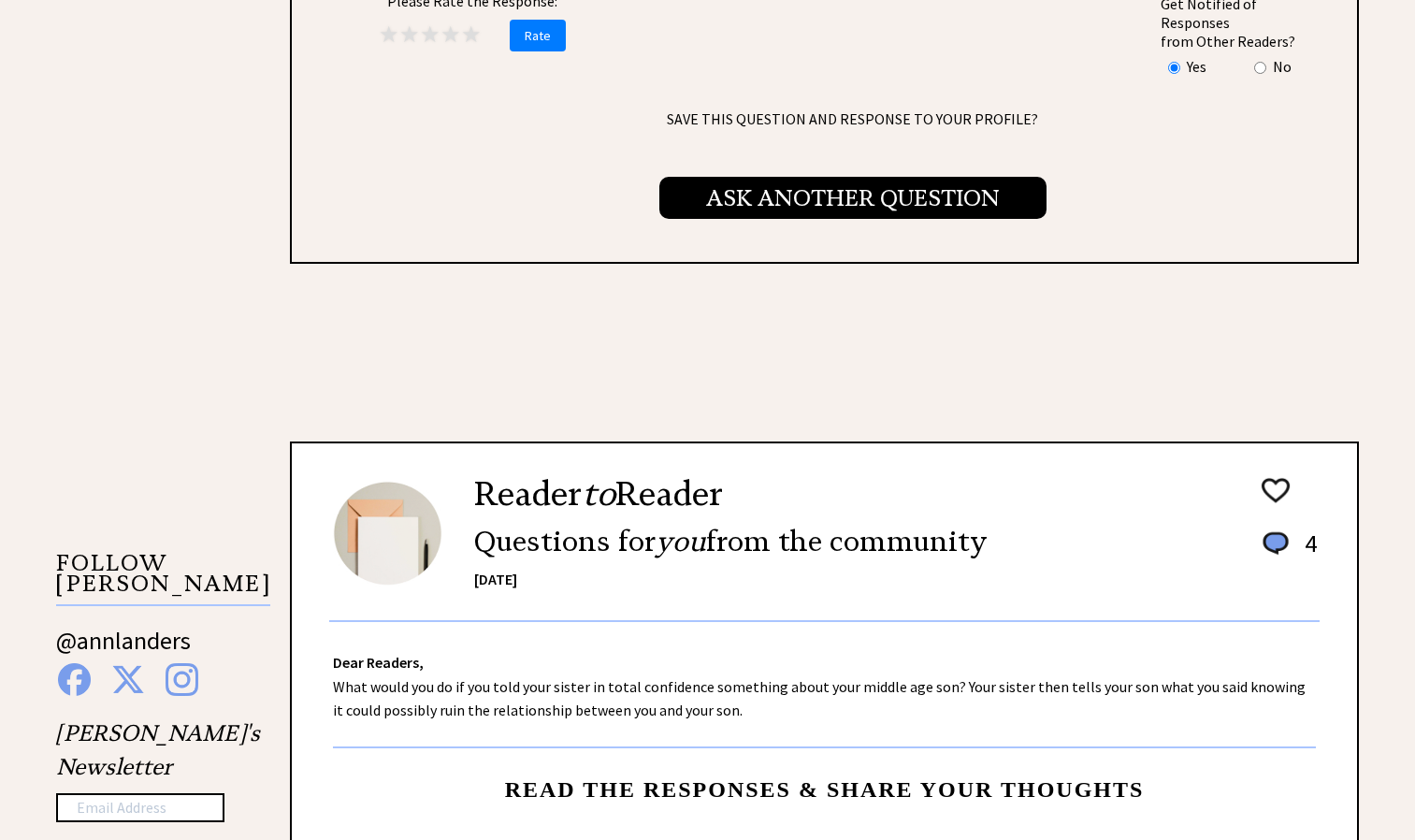
scroll to position [1378, 0]
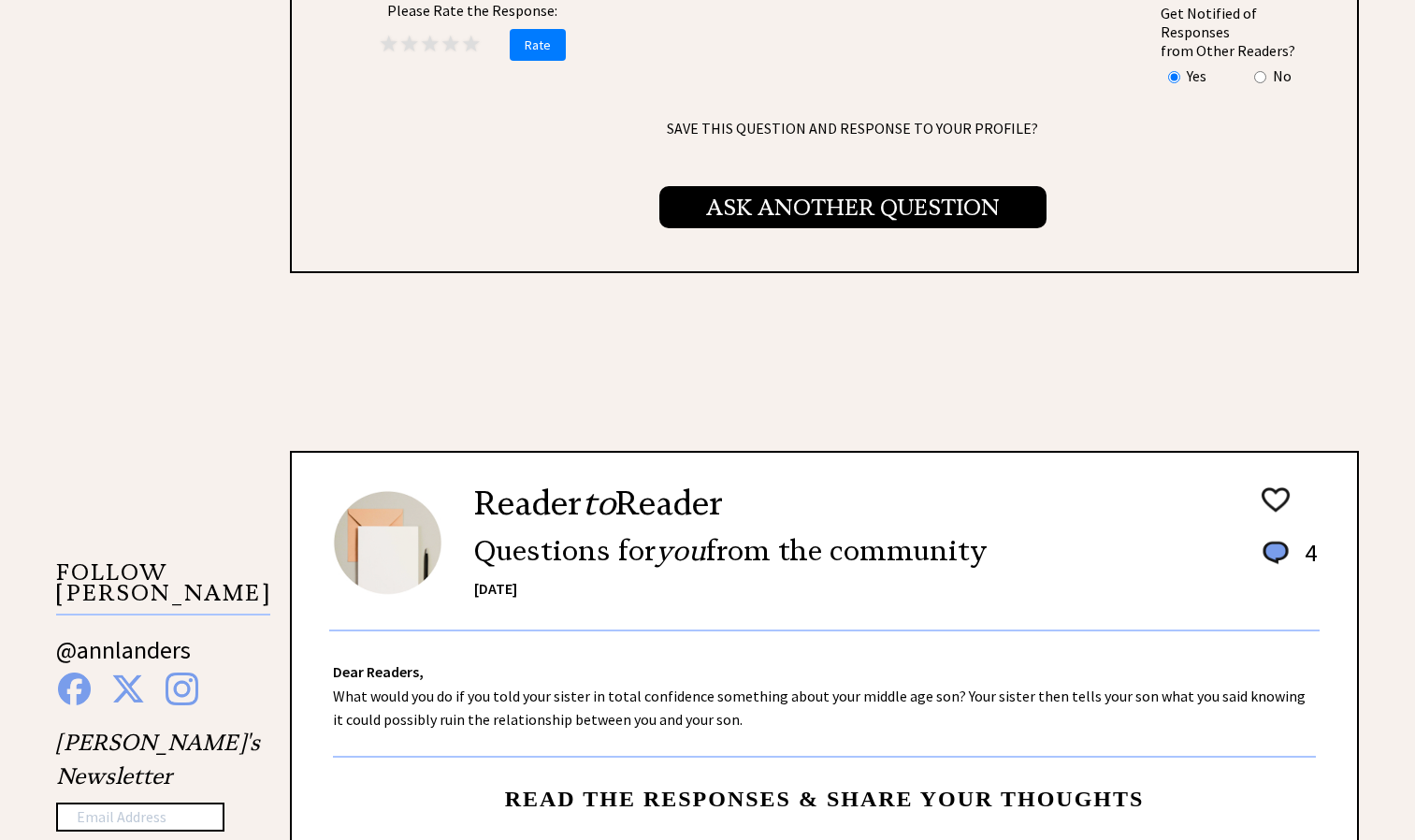
click at [858, 191] on span "Ask Another Question" at bounding box center [853, 207] width 387 height 42
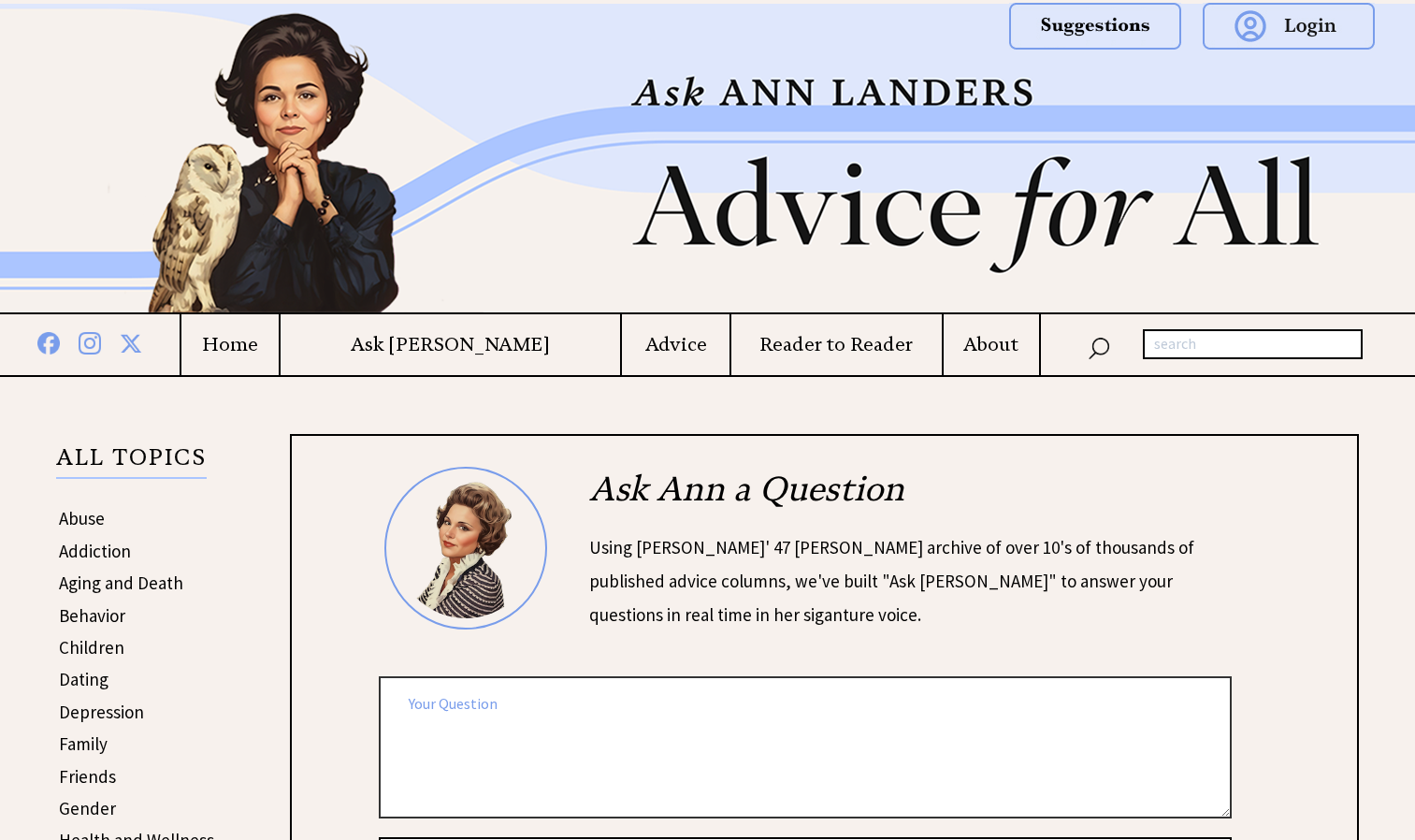
paste textarea "daniela was a girl, who got pregnant at 15, and her family did not like her for…"
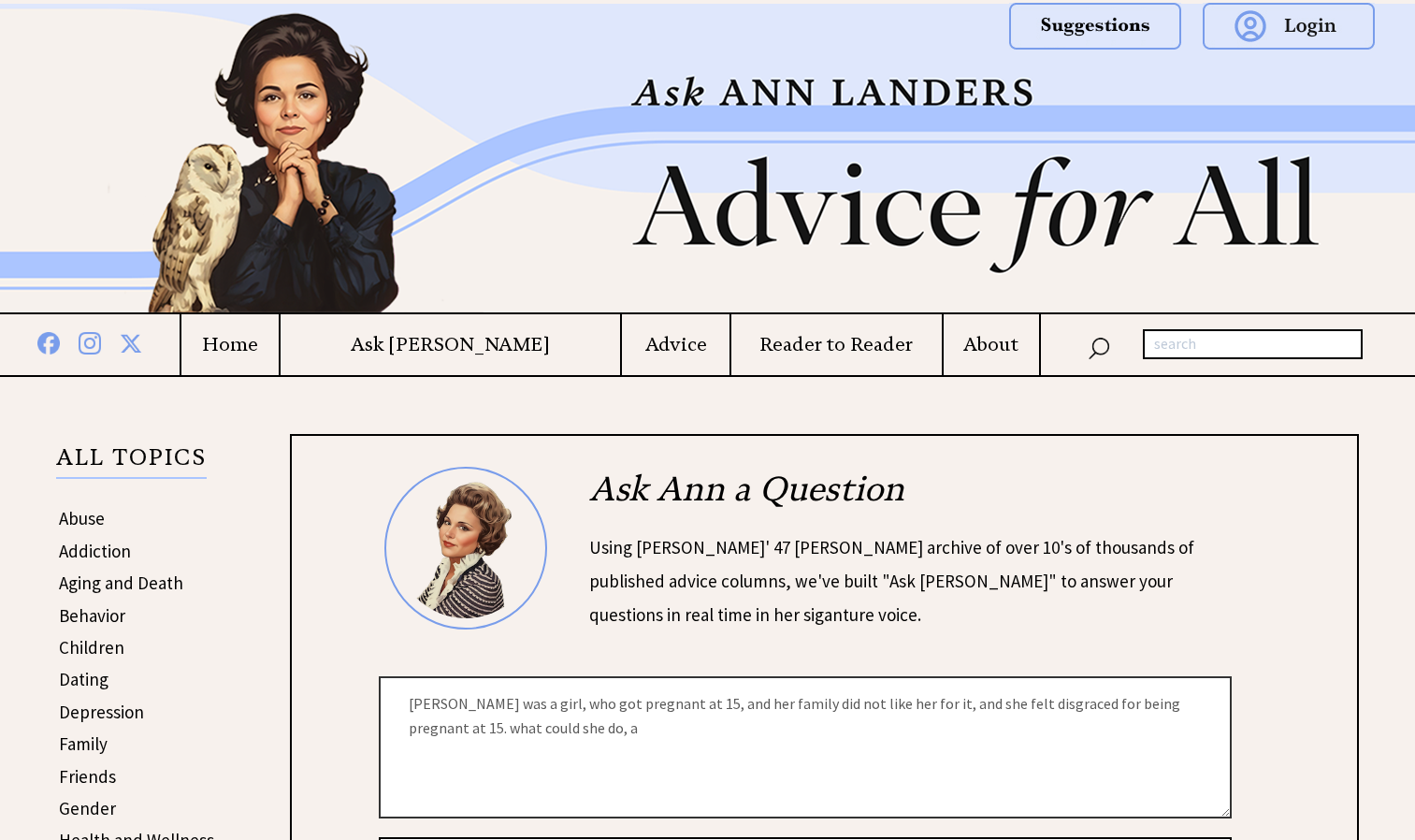
click at [671, 707] on textarea "daniela was a girl, who got pregnant at 15, and her family did not like her for…" at bounding box center [805, 746] width 853 height 141
click at [1031, 708] on textarea "daniela was a girl, who got pregnant at 15, and she had the baby, and her famil…" at bounding box center [805, 746] width 853 height 141
click at [1035, 708] on textarea "daniela was a girl, who got pregnant at 15, and she had the baby, and her famil…" at bounding box center [805, 746] width 853 height 141
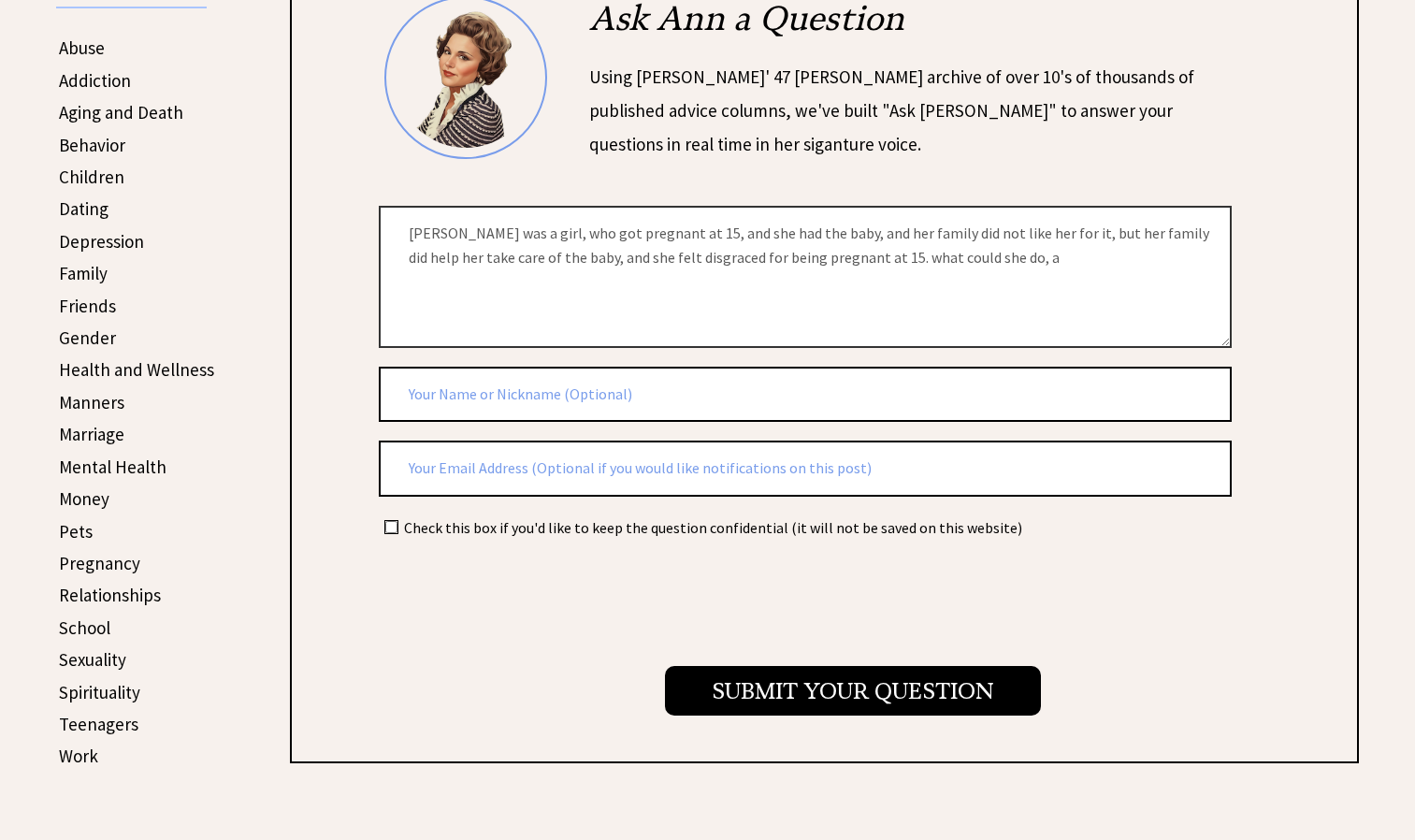
scroll to position [475, 0]
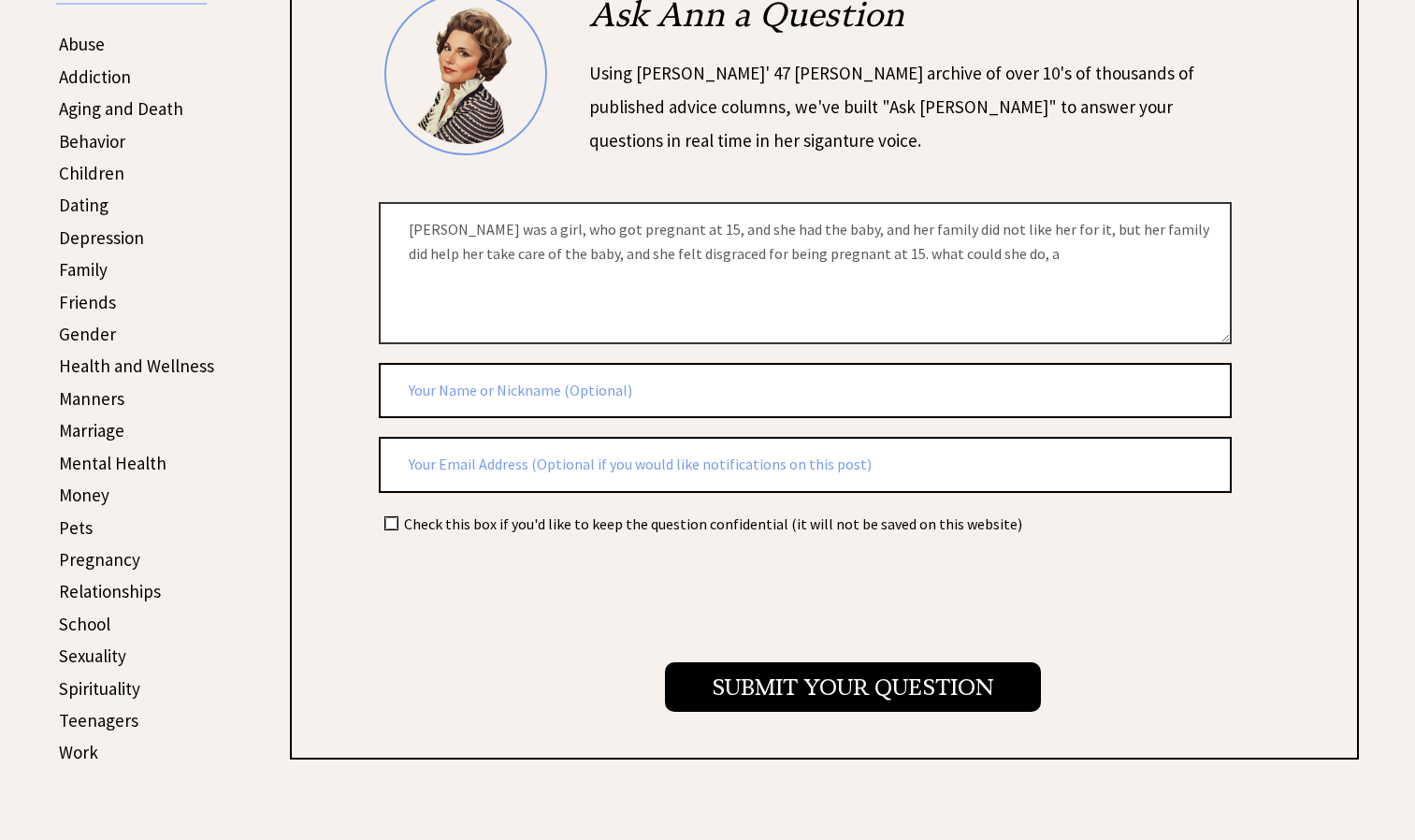
click at [931, 253] on textarea "daniela was a girl, who got pregnant at 15, and she had the baby, and her famil…" at bounding box center [805, 272] width 853 height 141
type textarea "daniela was a girl, who got pregnant at 15, and she had the baby, and her famil…"
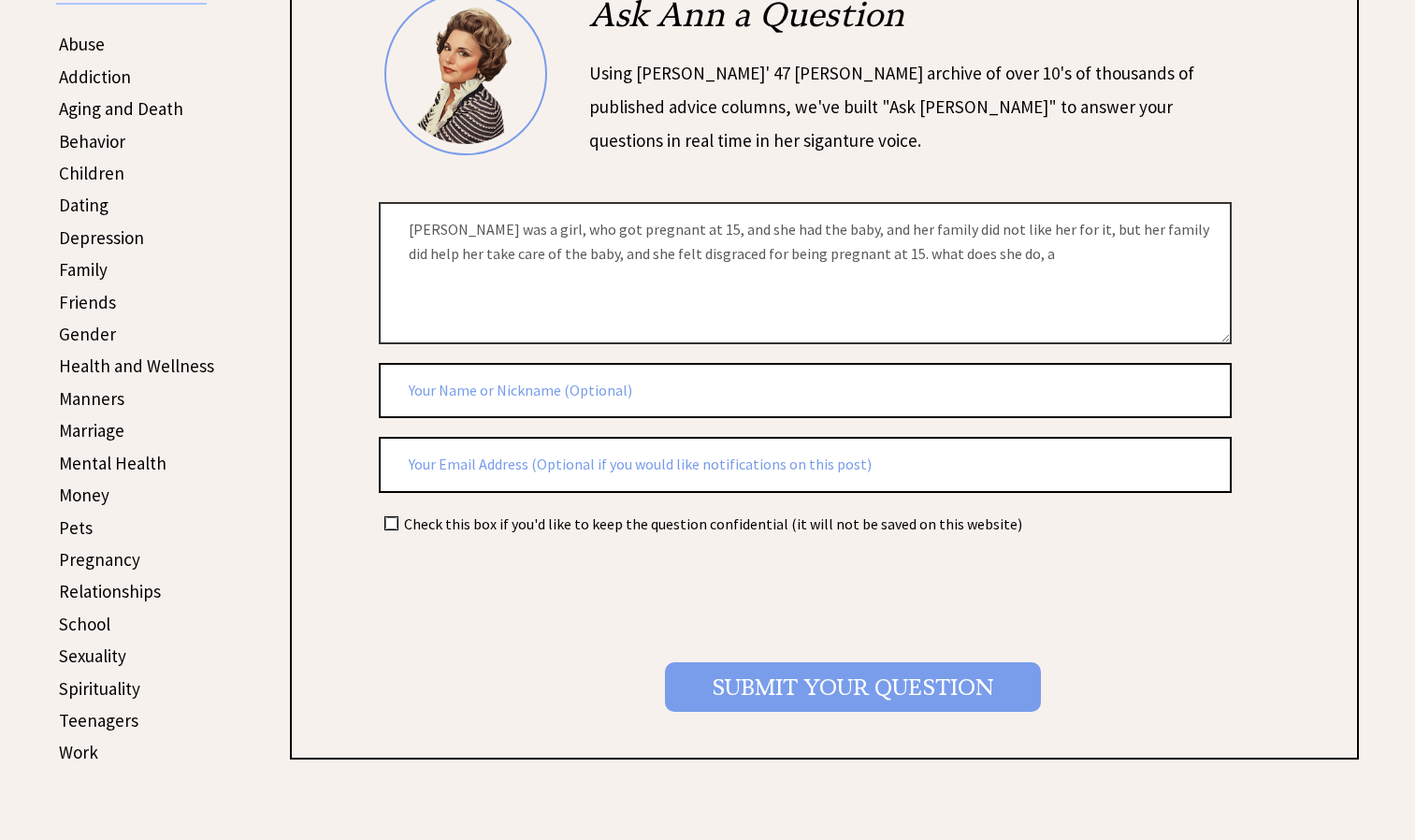
click at [770, 684] on input "Submit your Question" at bounding box center [853, 686] width 376 height 49
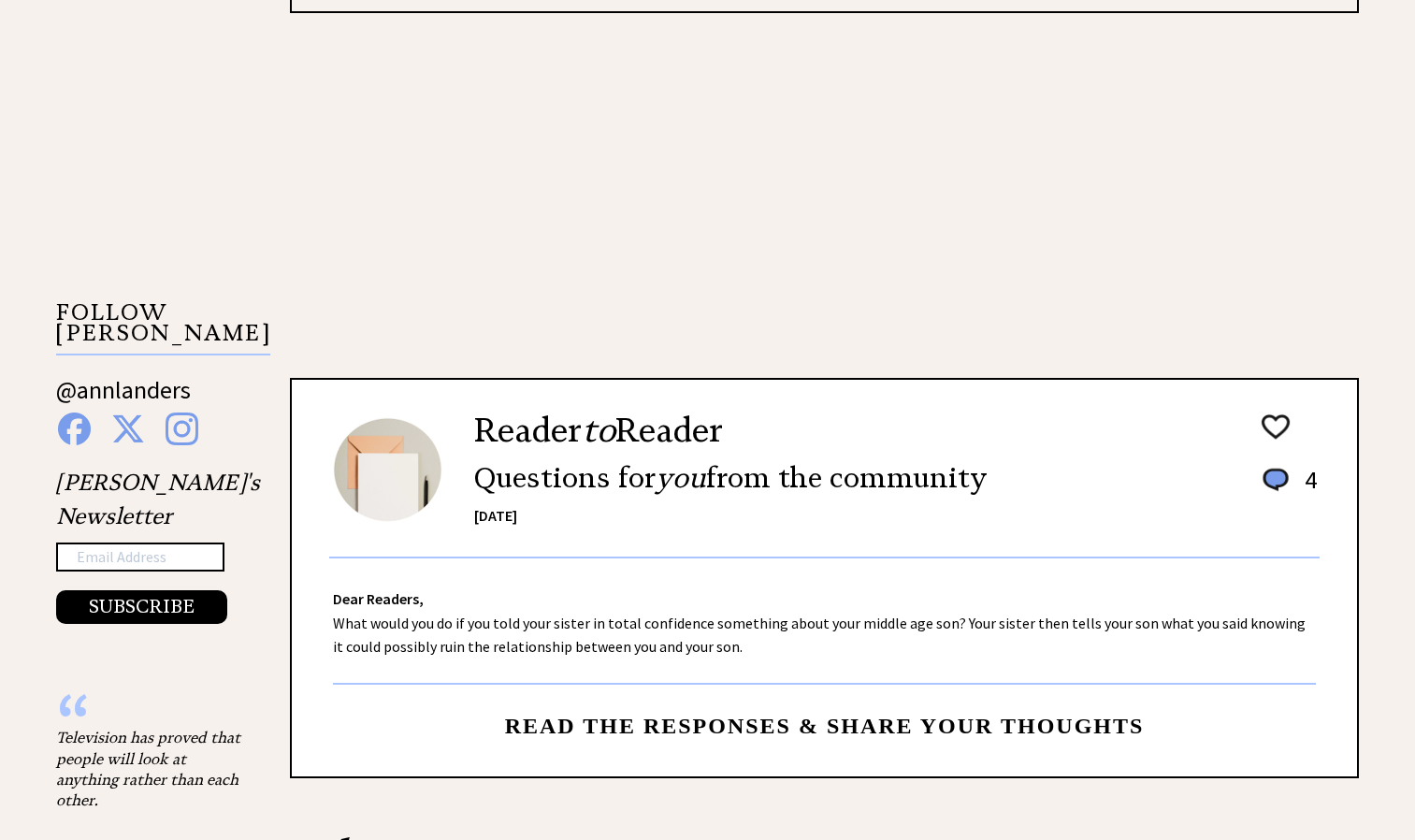
scroll to position [1632, 0]
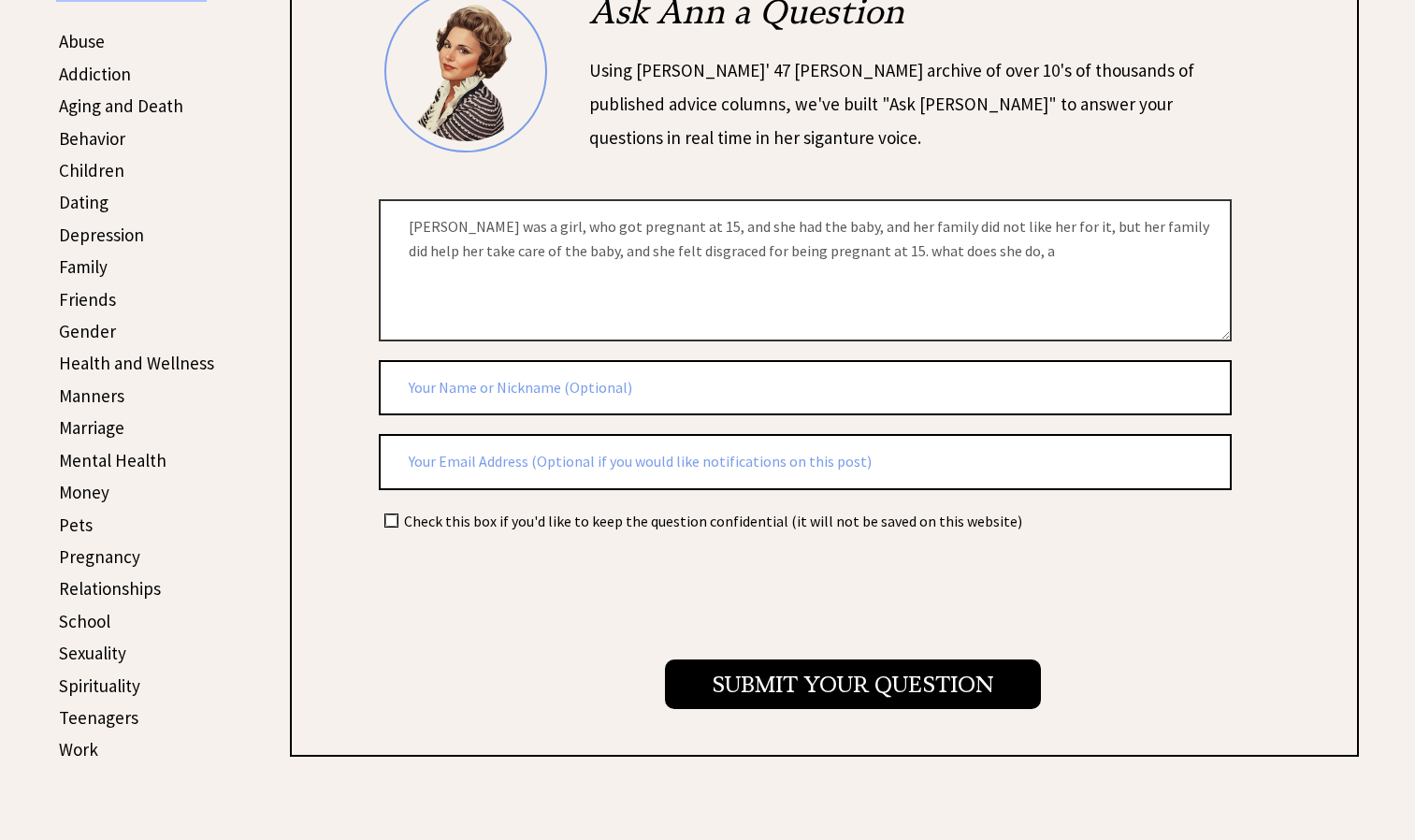
scroll to position [493, 0]
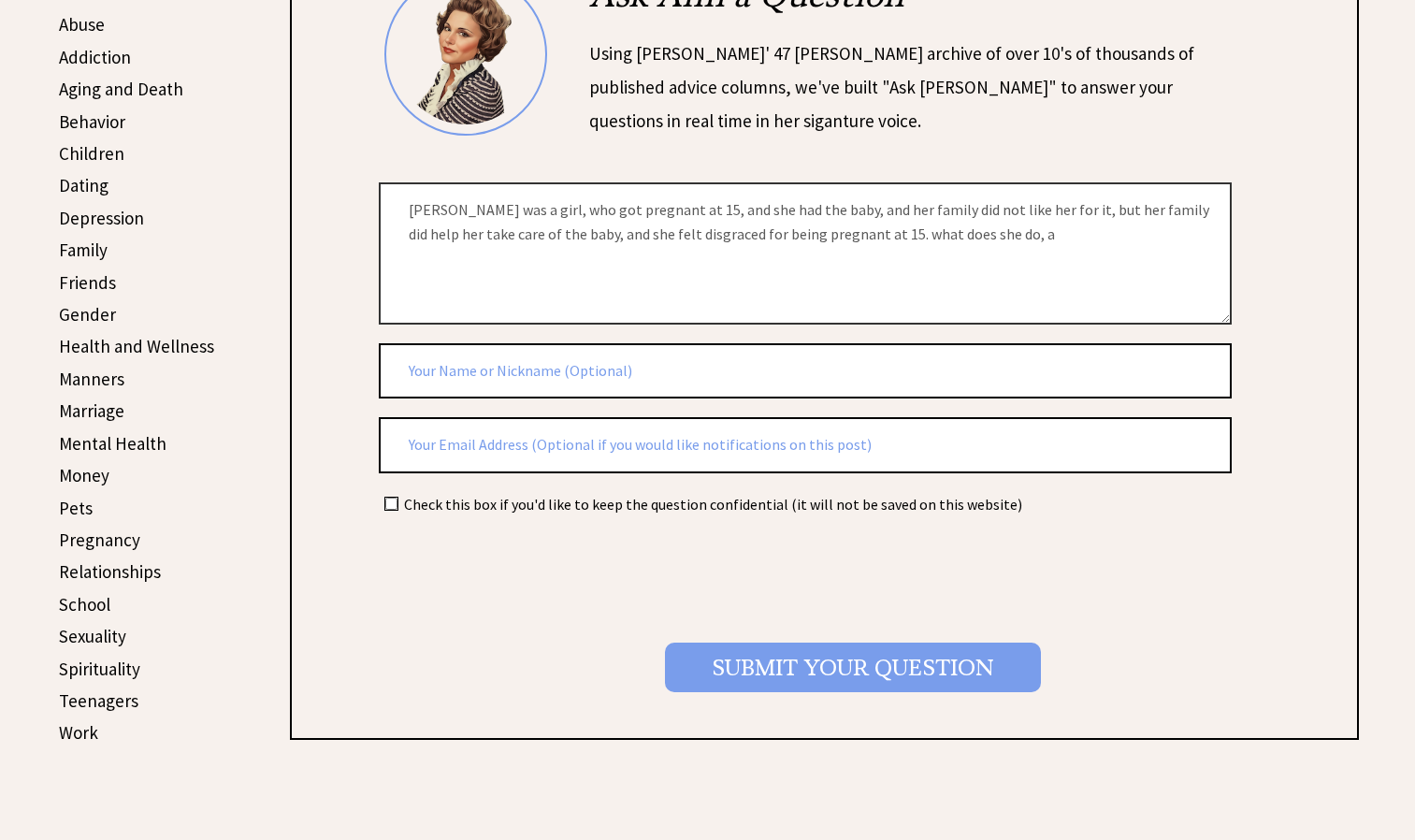
click at [763, 655] on input "Submit your Question" at bounding box center [853, 667] width 376 height 49
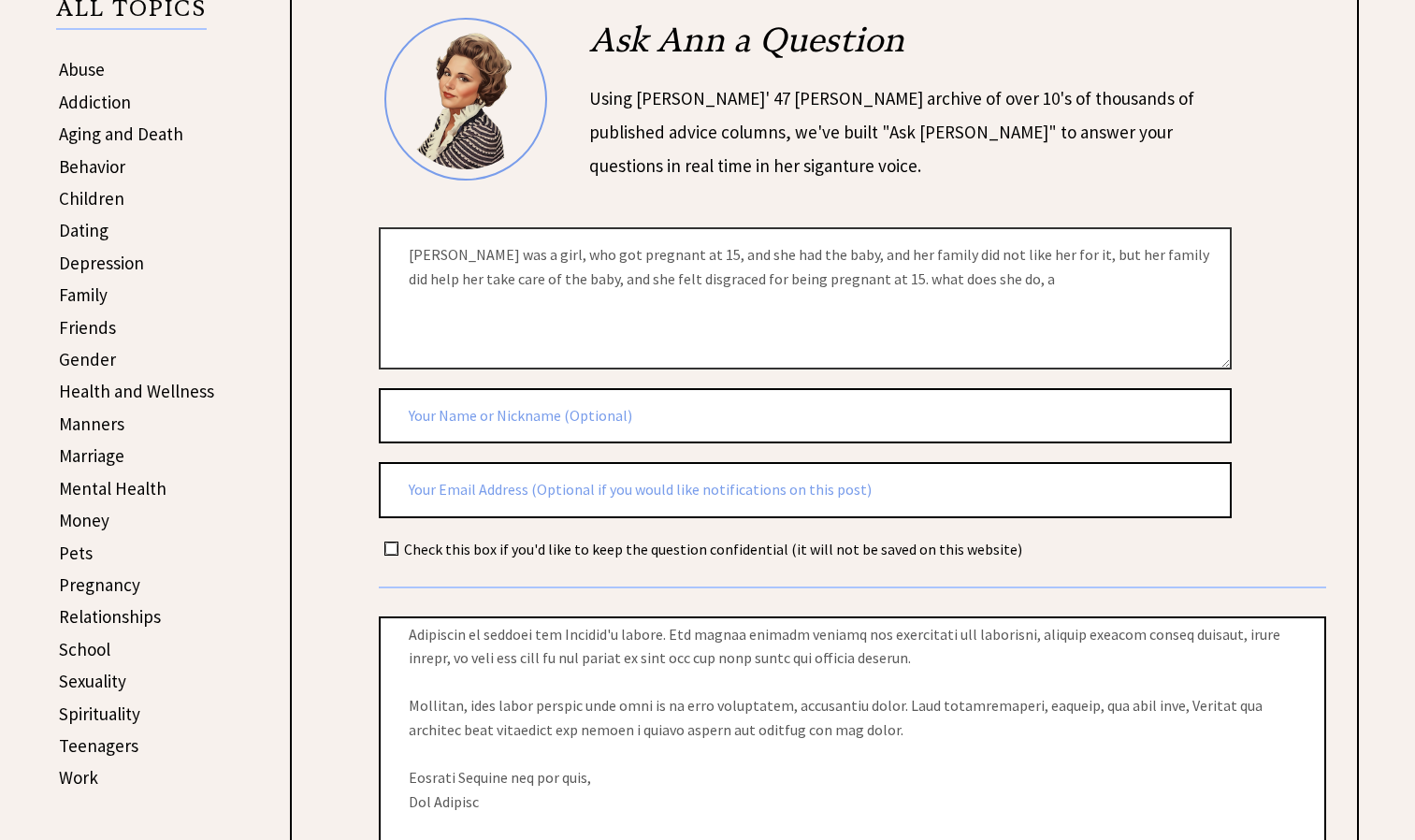
scroll to position [335, 0]
click at [1018, 288] on textarea "[PERSON_NAME] was a girl, who got pregnant at 15, and she had the baby, and her…" at bounding box center [805, 297] width 853 height 141
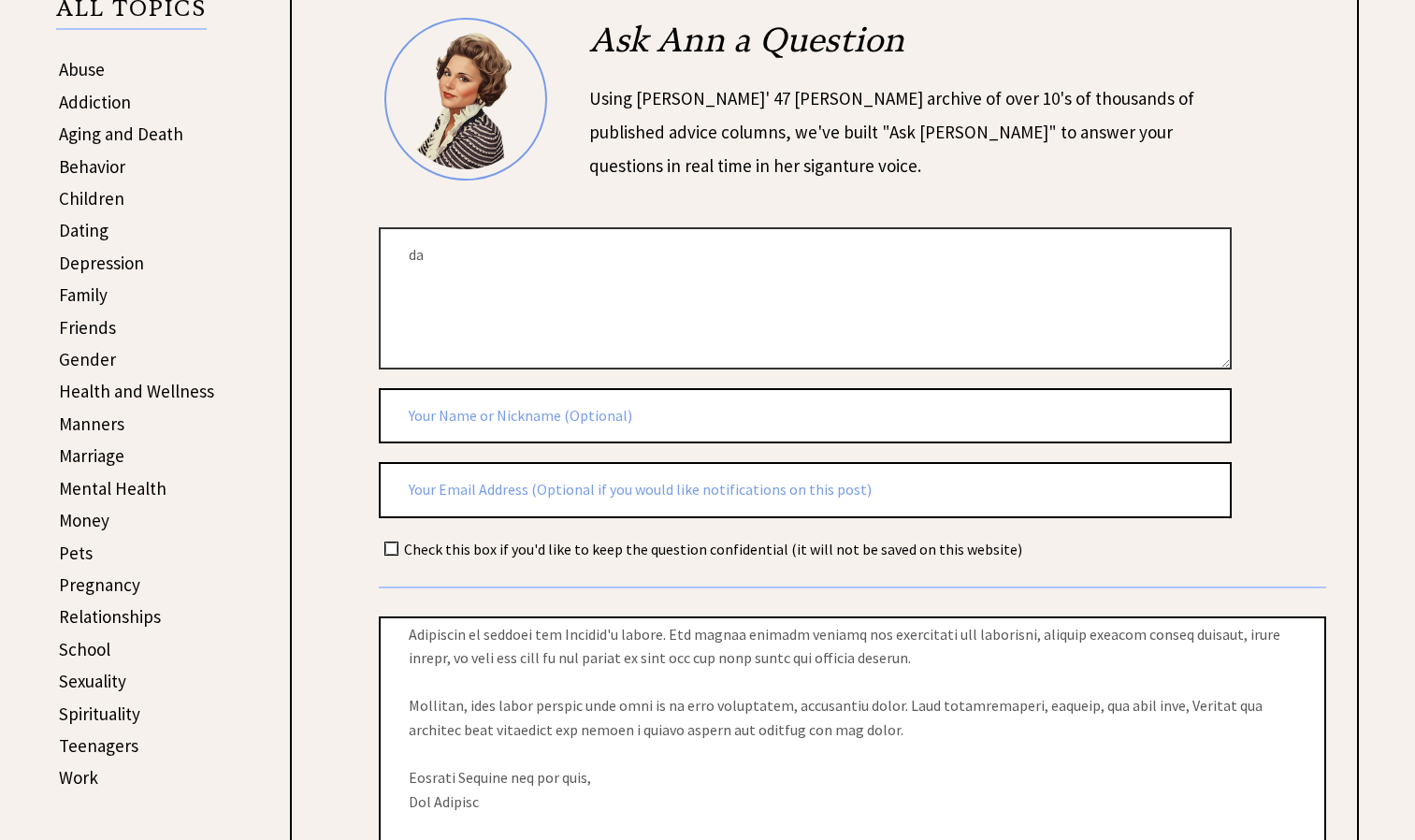
type textarea "d"
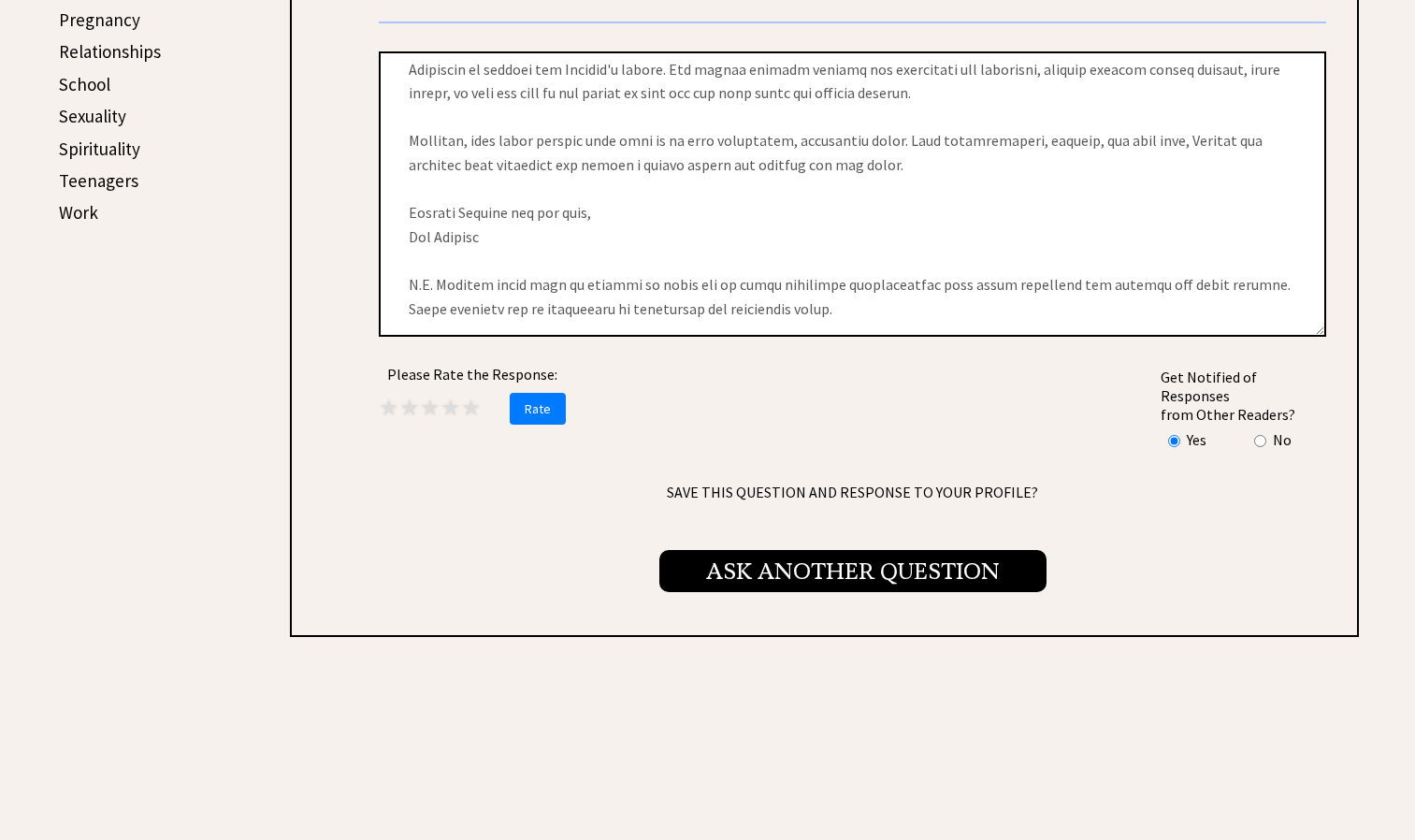
scroll to position [1015, 0]
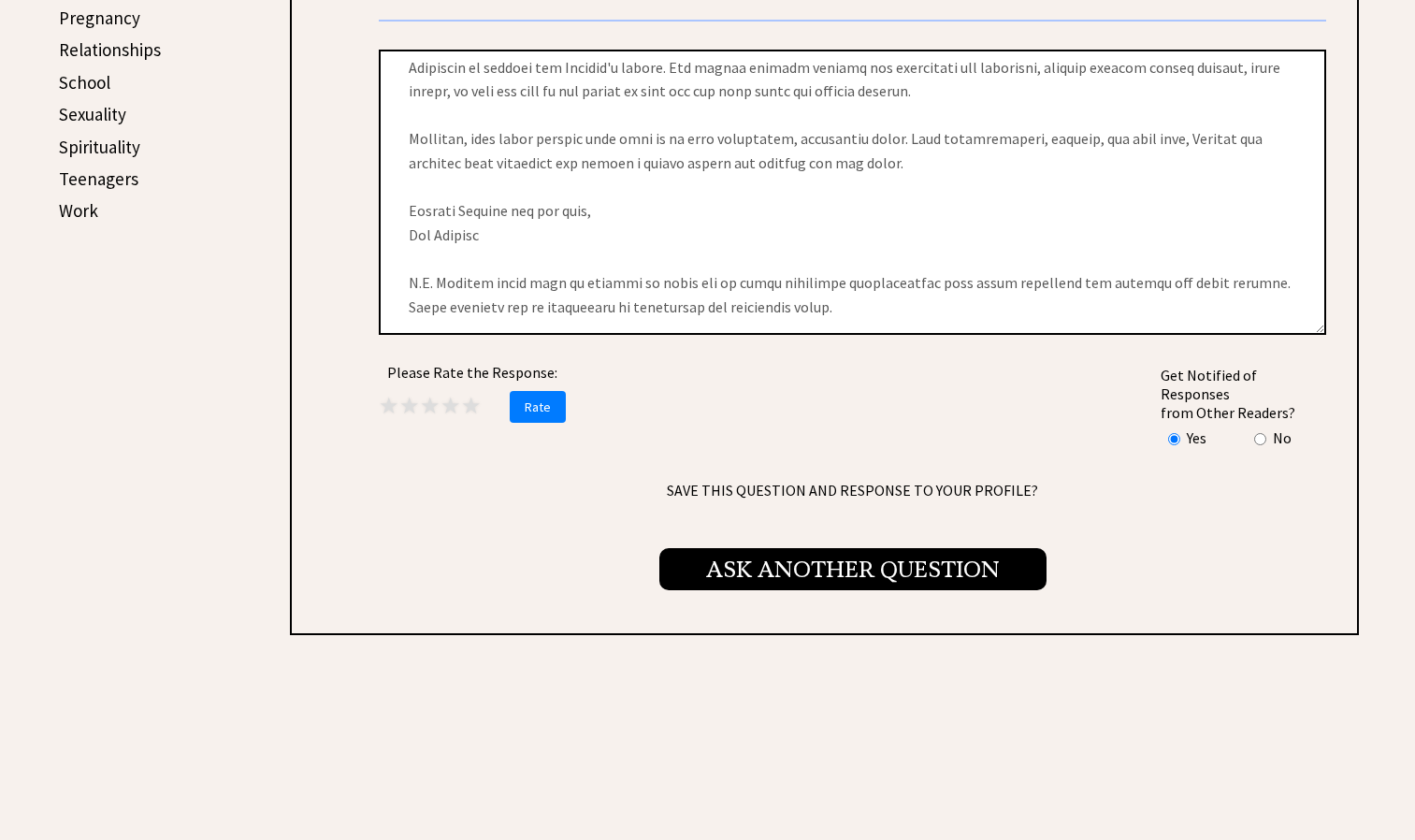
click at [766, 549] on span "Ask Another Question" at bounding box center [853, 569] width 387 height 42
click at [768, 567] on span "Ask Another Question" at bounding box center [853, 569] width 387 height 42
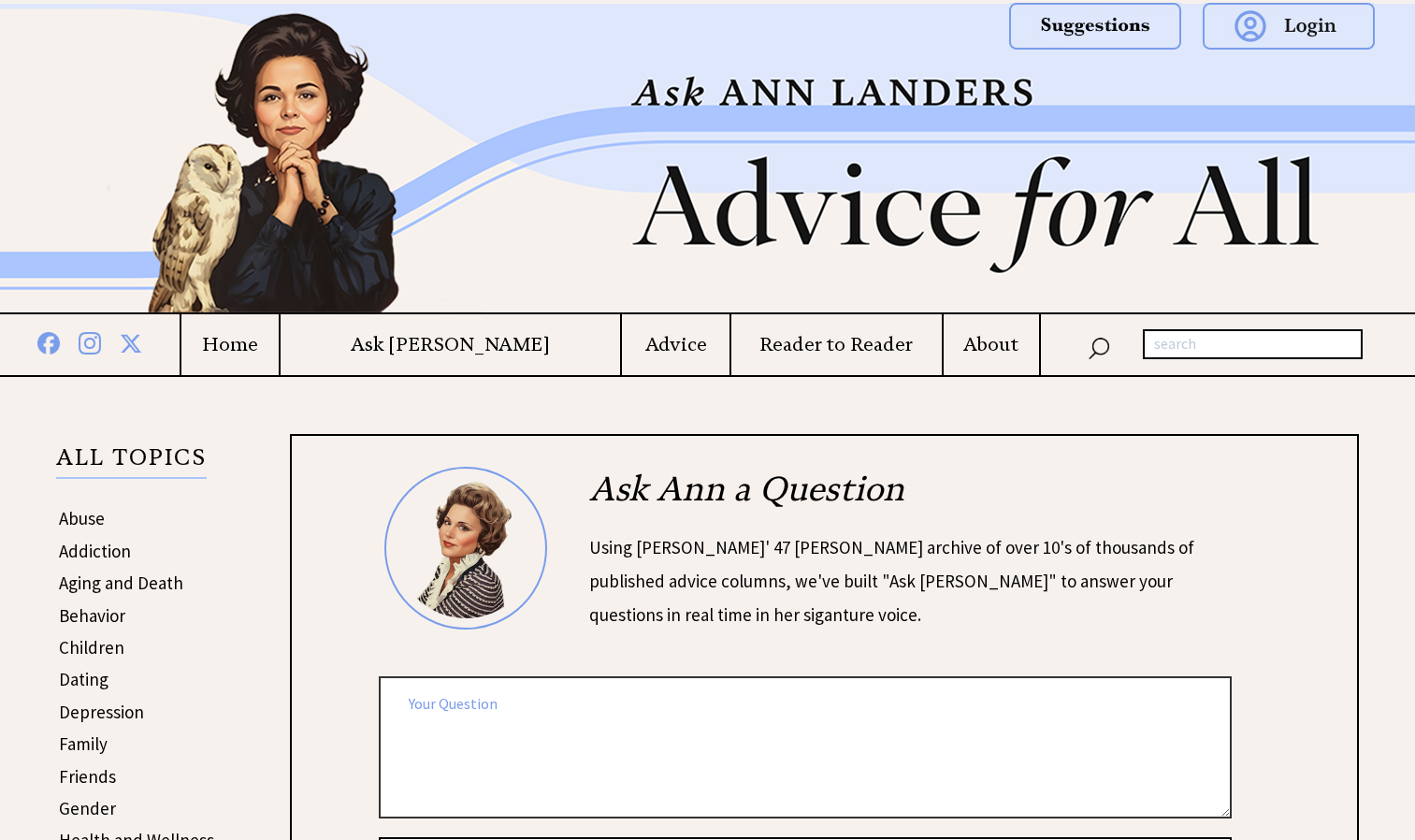
click at [684, 734] on textarea at bounding box center [805, 746] width 853 height 141
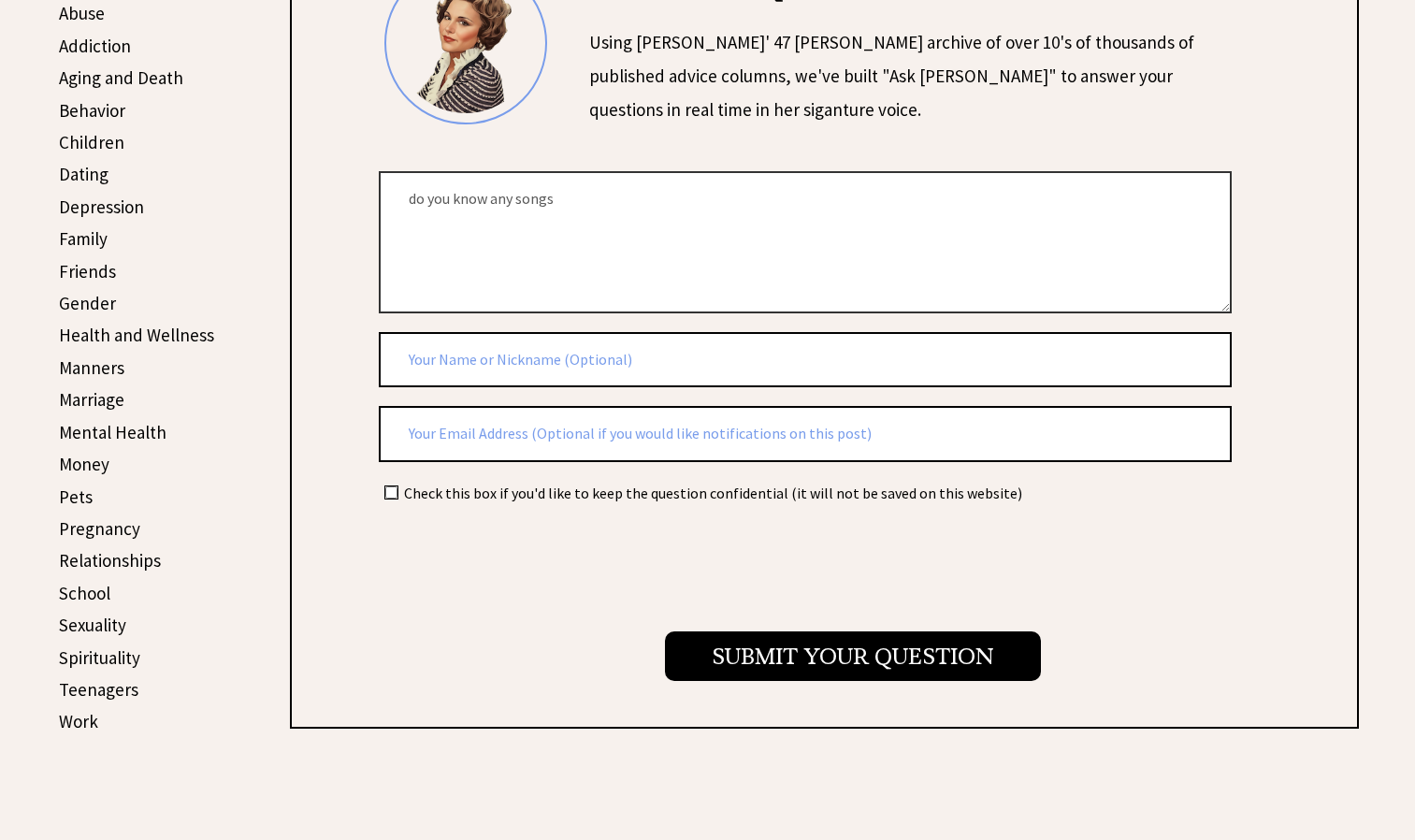
scroll to position [507, 0]
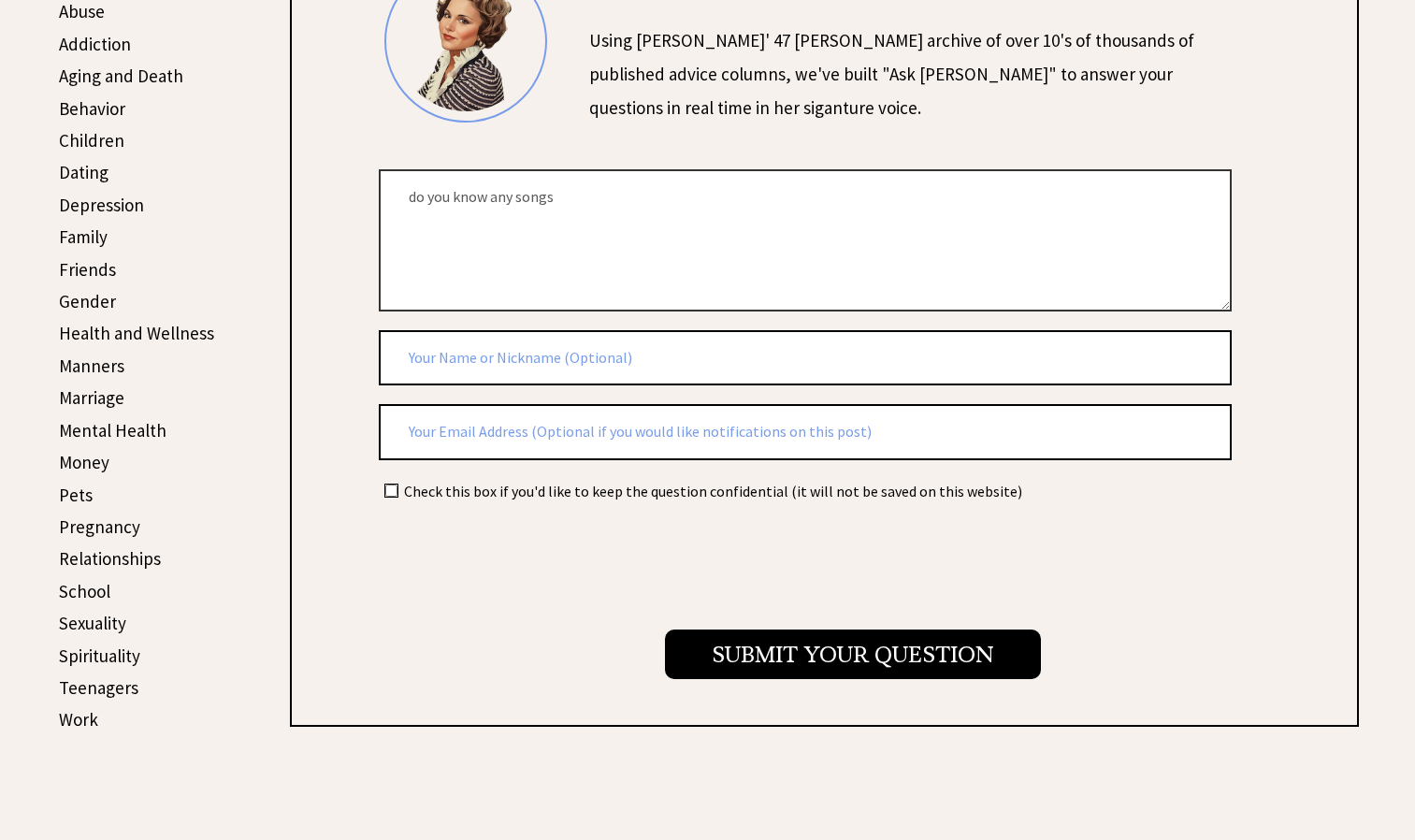
type textarea "do you know any songs"
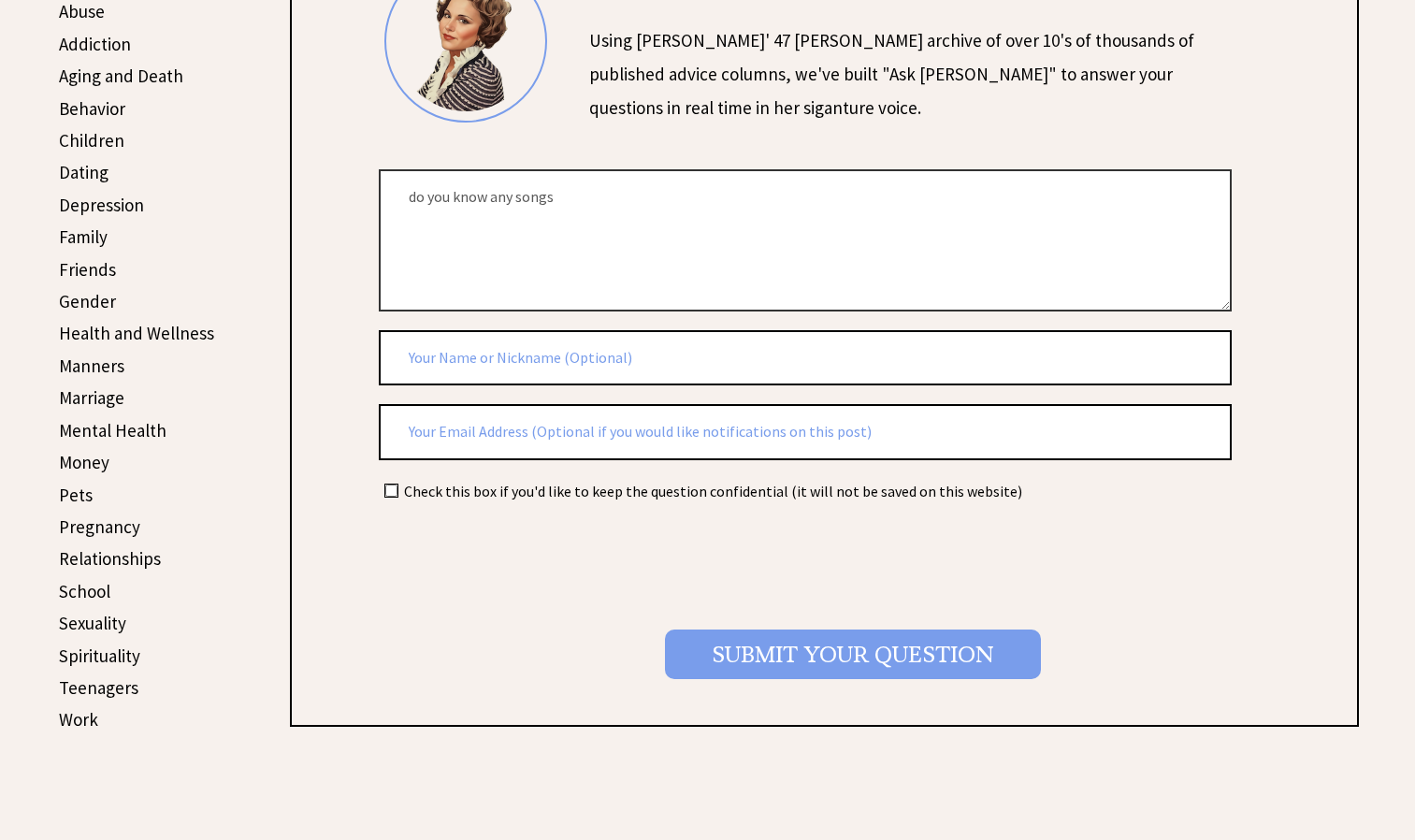
click at [799, 658] on input "Submit your Question" at bounding box center [853, 654] width 376 height 49
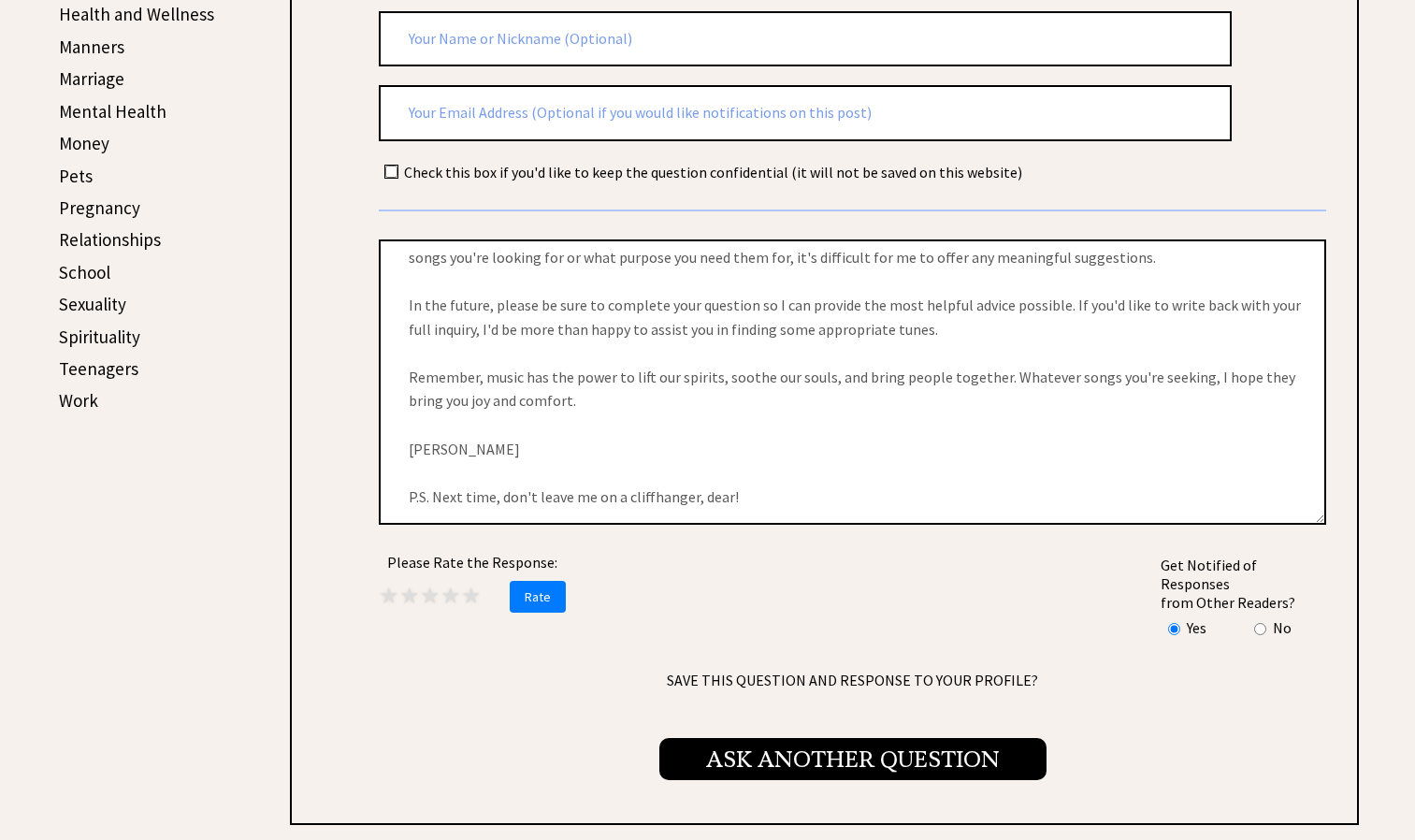
scroll to position [827, 0]
click at [814, 745] on span "Ask Another Question" at bounding box center [853, 757] width 387 height 42
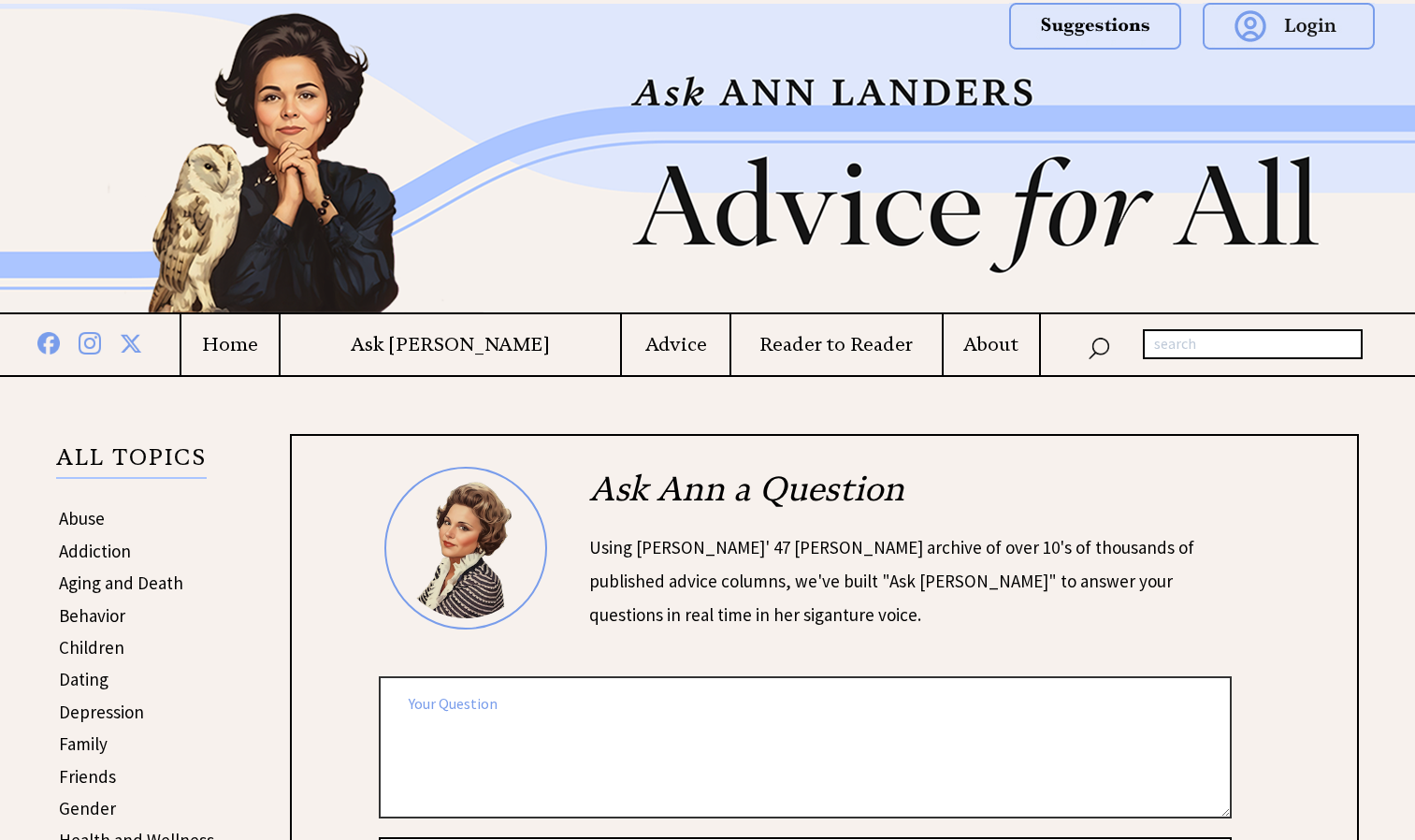
click at [550, 758] on textarea at bounding box center [805, 746] width 853 height 141
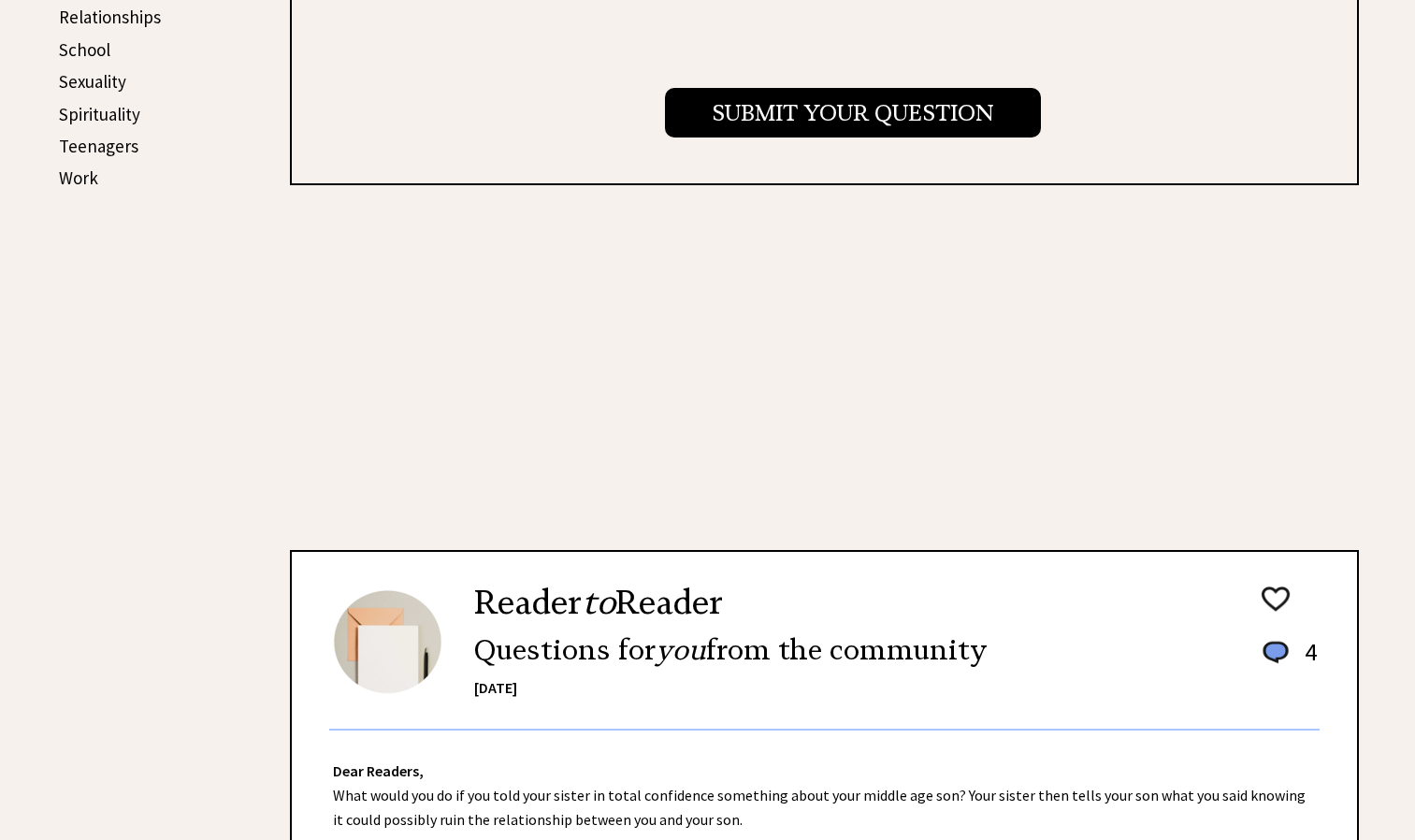
scroll to position [964, 0]
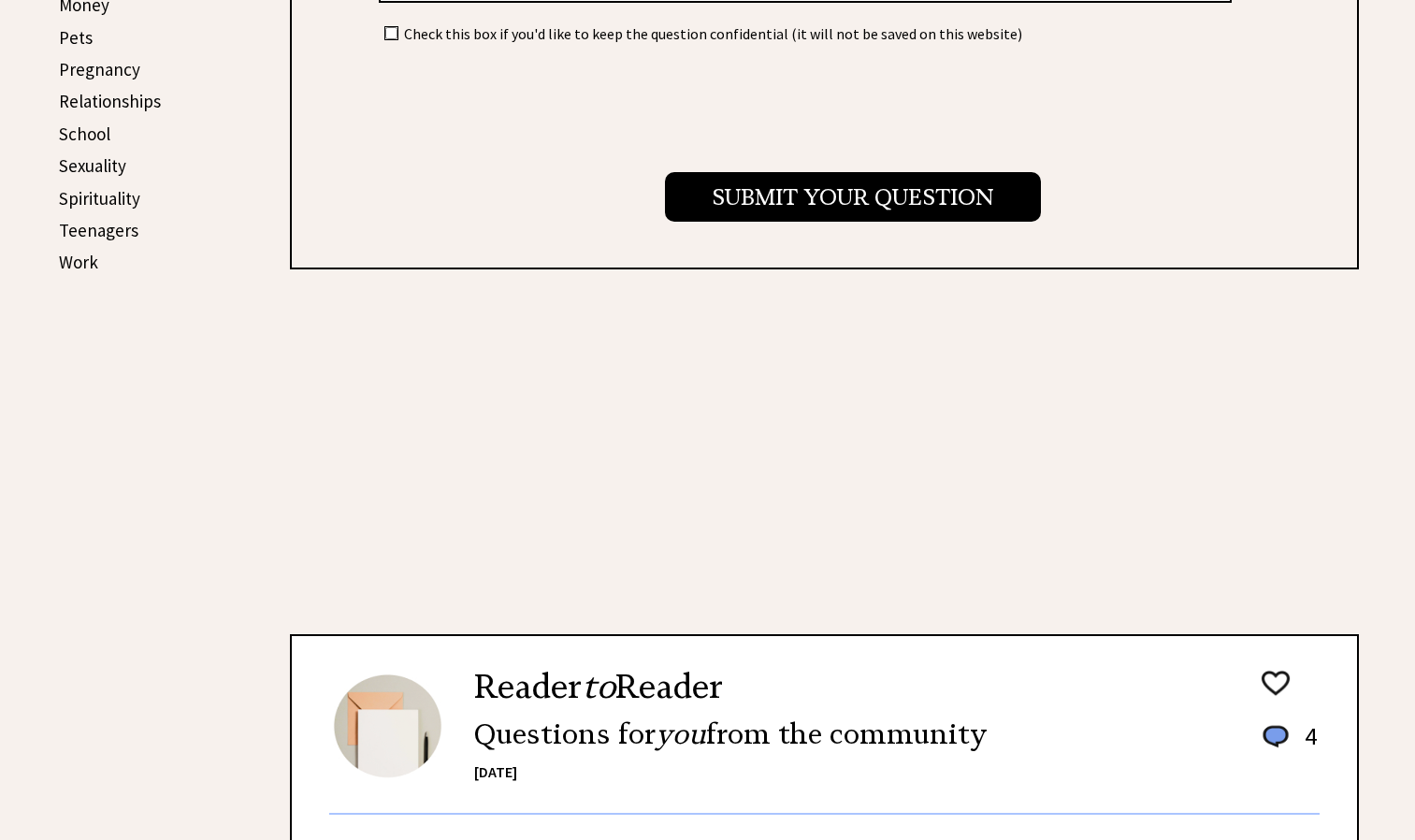
type textarea "what types of songs do you like."
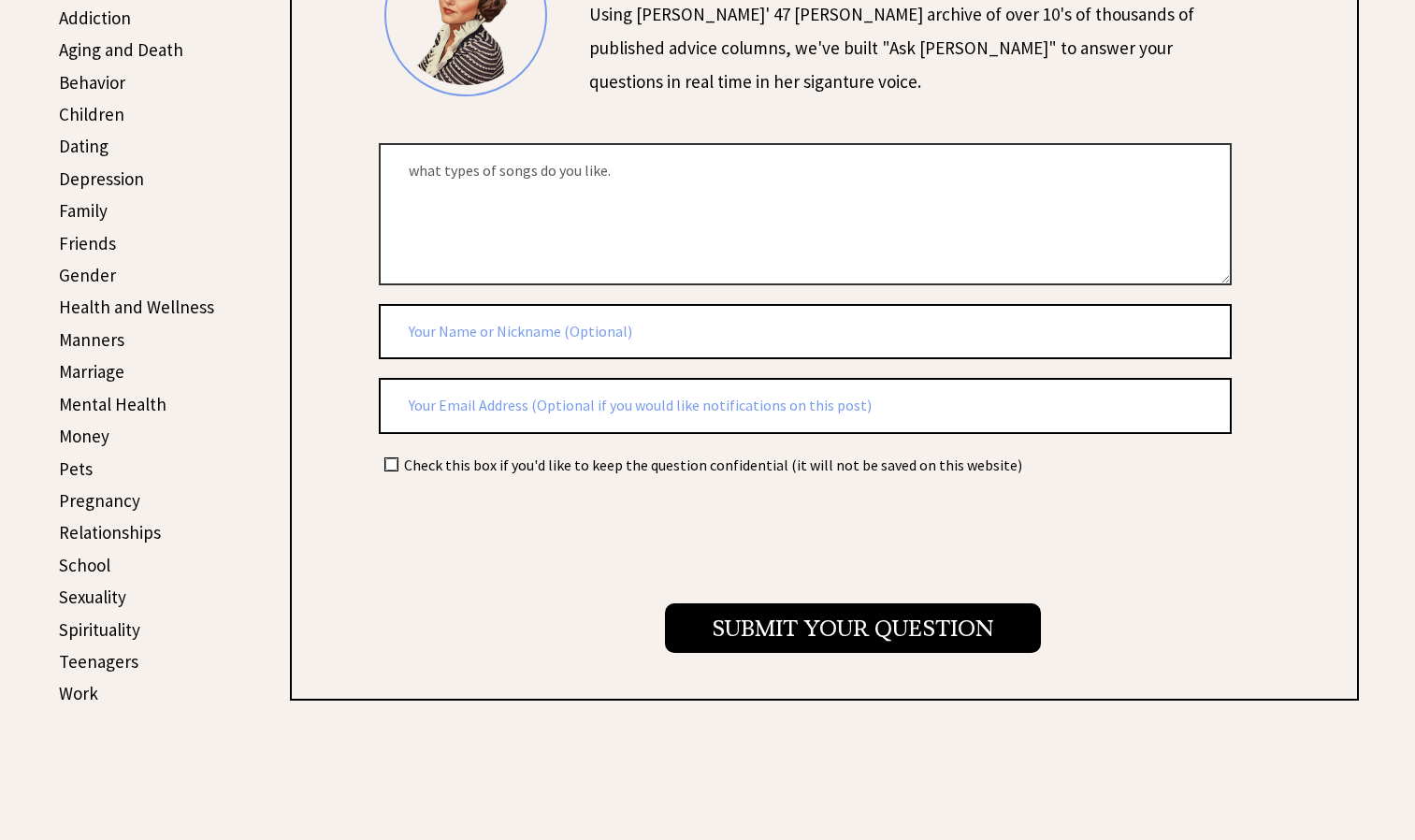
scroll to position [525, 0]
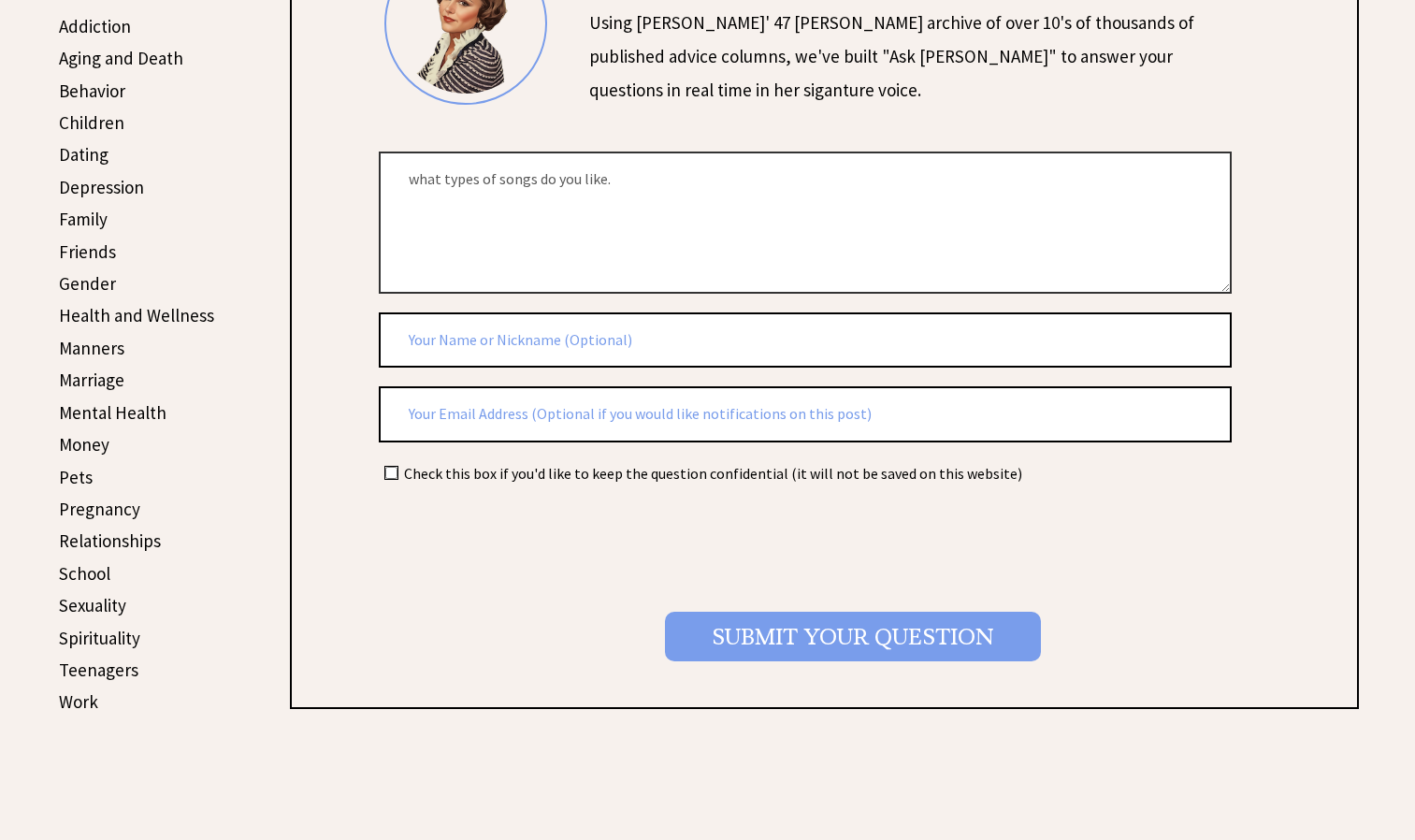
click at [771, 652] on input "Submit your Question" at bounding box center [853, 636] width 376 height 49
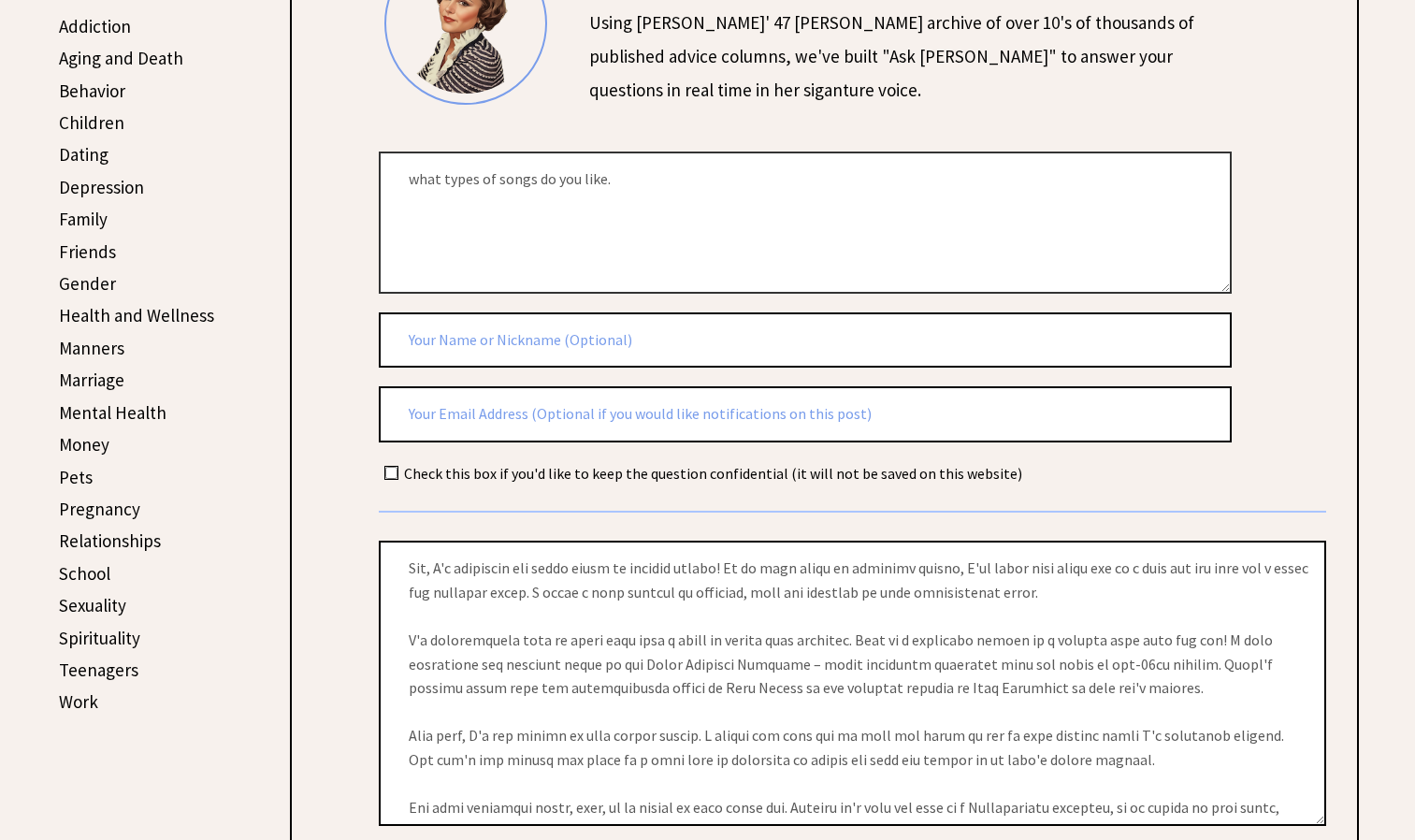
scroll to position [46, 0]
